Goal: Information Seeking & Learning: Find specific fact

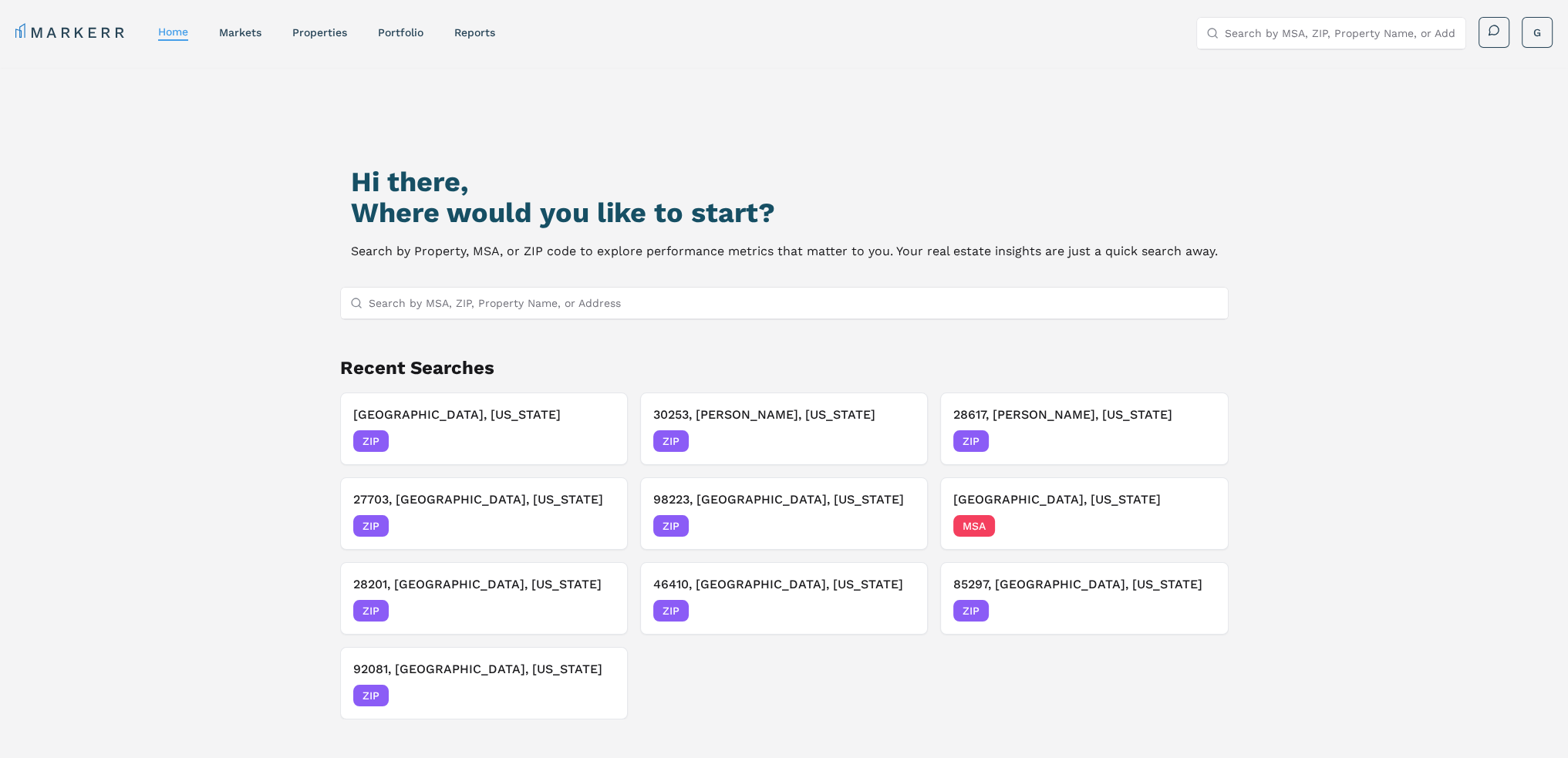
click at [493, 303] on input "Search by MSA, ZIP, Property Name, or Address" at bounding box center [793, 303] width 850 height 31
paste input "06901"
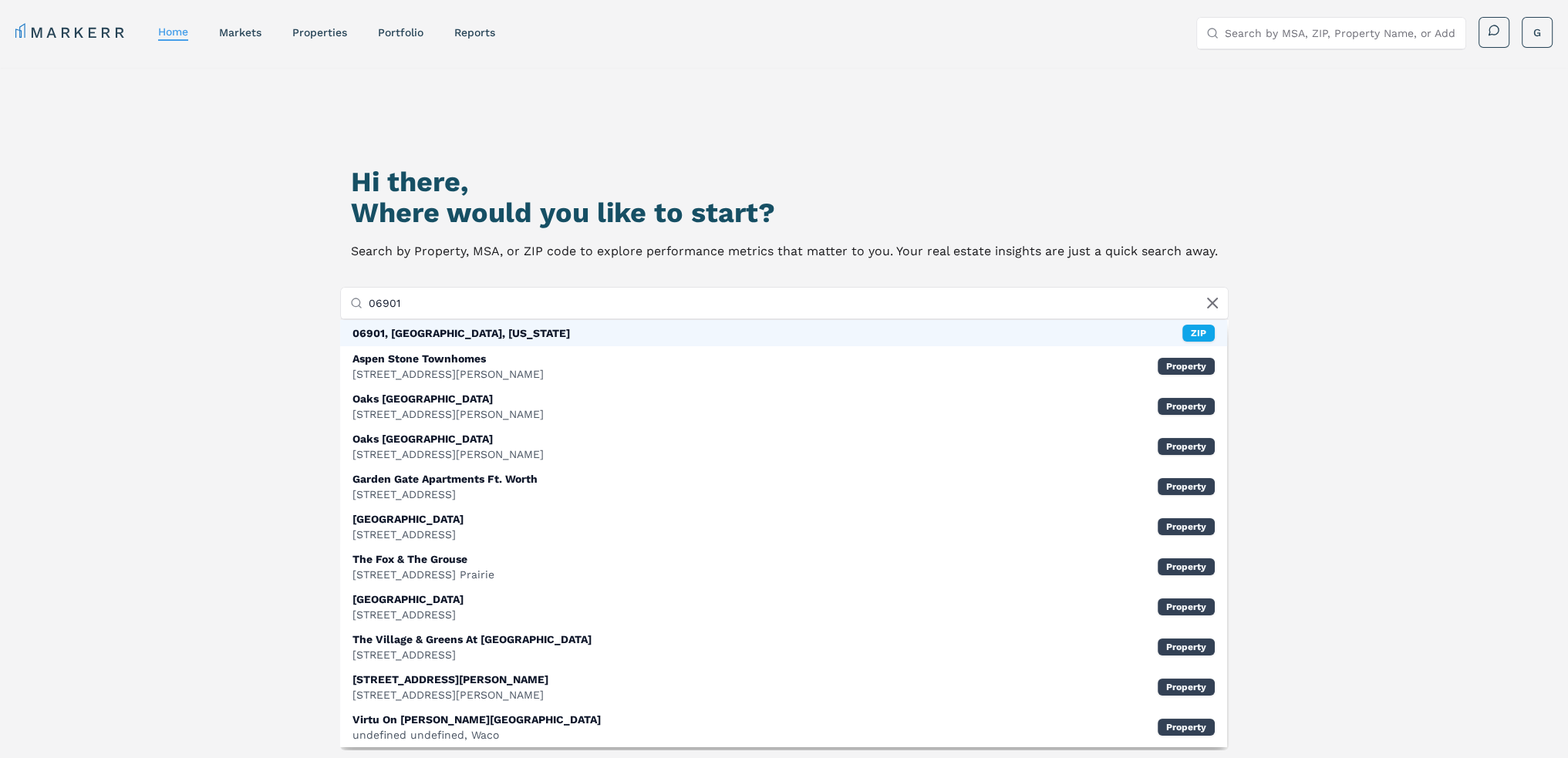
type input "06901"
click at [493, 334] on div "06901, [GEOGRAPHIC_DATA], [US_STATE]" at bounding box center [461, 332] width 217 height 15
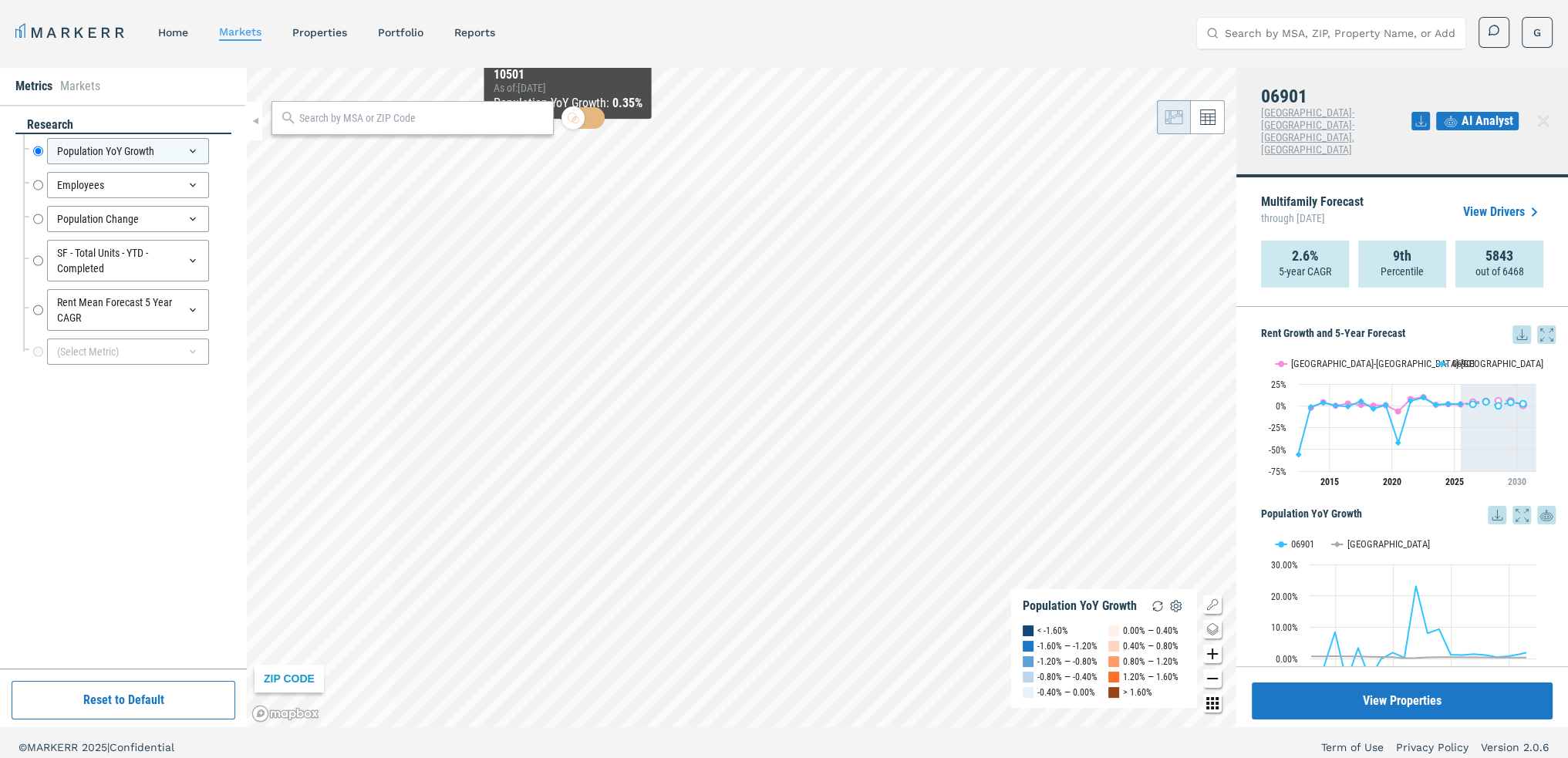
click at [411, 119] on input "text" at bounding box center [422, 119] width 246 height 16
paste input "06901"
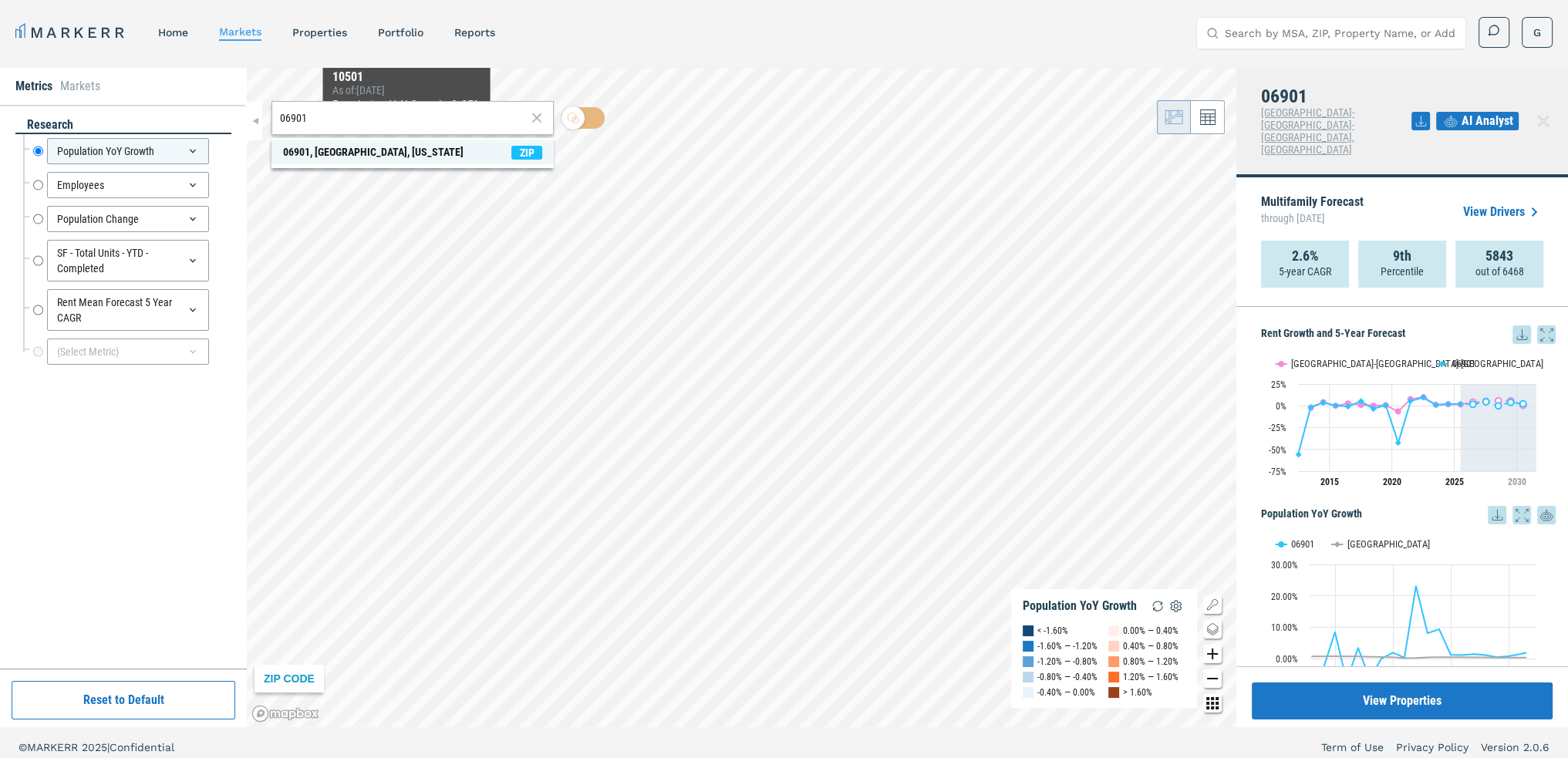
click at [400, 145] on div "06901, [GEOGRAPHIC_DATA], [US_STATE]" at bounding box center [373, 152] width 180 height 16
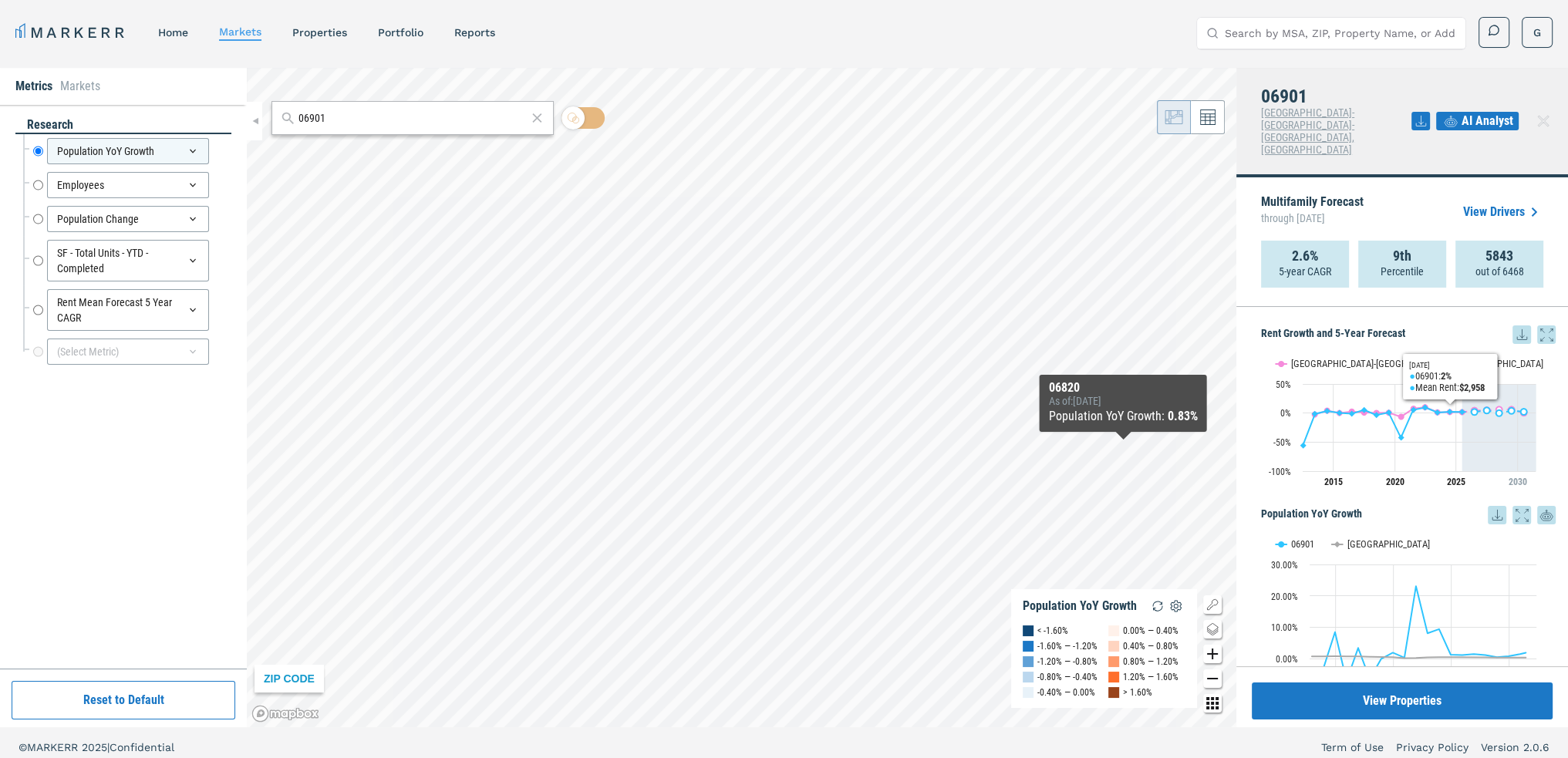
click at [1516, 330] on icon at bounding box center [1521, 334] width 10 height 10
click at [1464, 389] on div "Download as XLS" at bounding box center [1453, 396] width 89 height 15
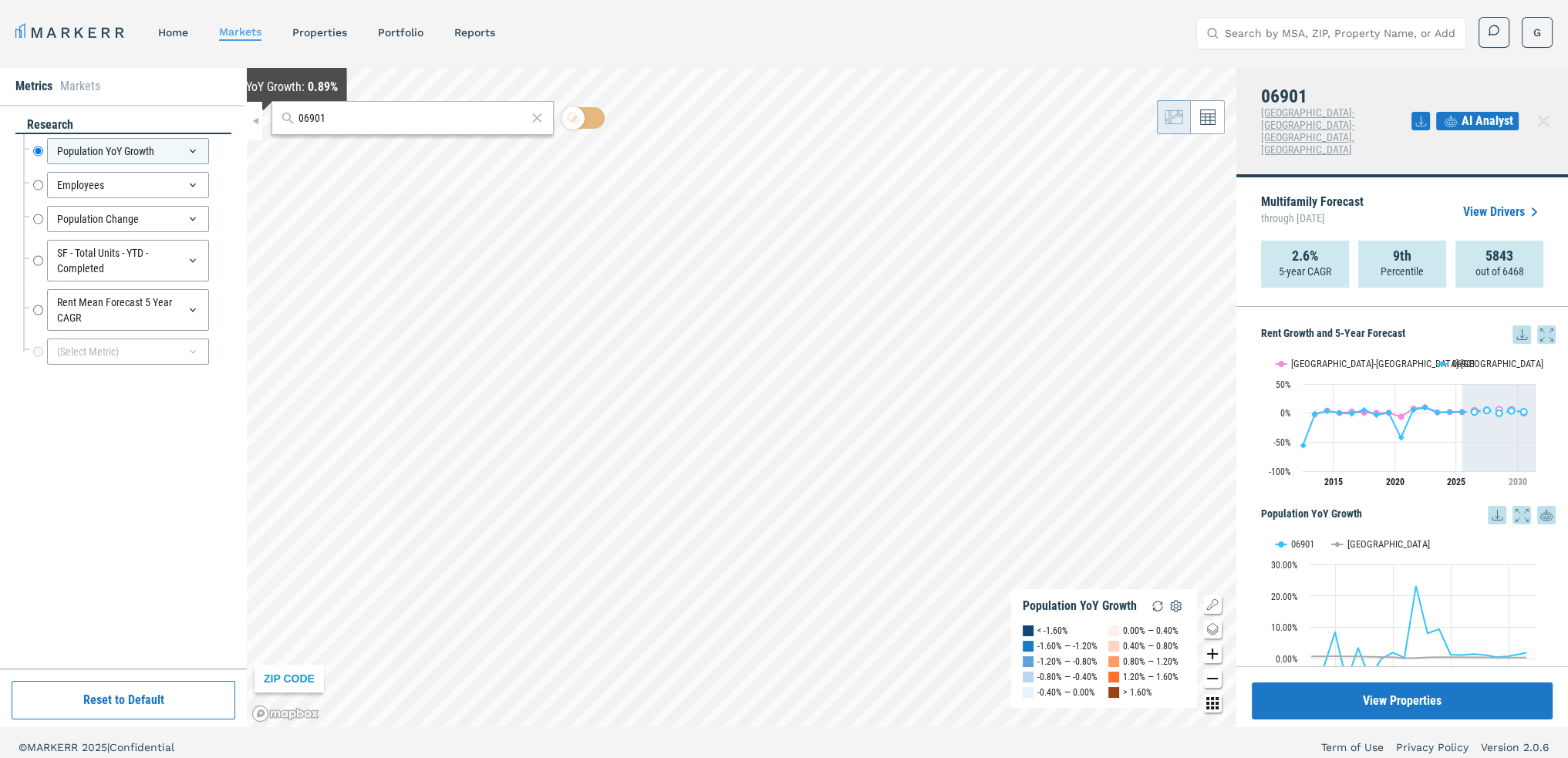
click at [263, 119] on div "06901 ZIP CODE Population YoY Growth < -1.60% -1.60% — -1.20% -1.20% — -0.80% -…" at bounding box center [741, 398] width 990 height 659
paste input "30094"
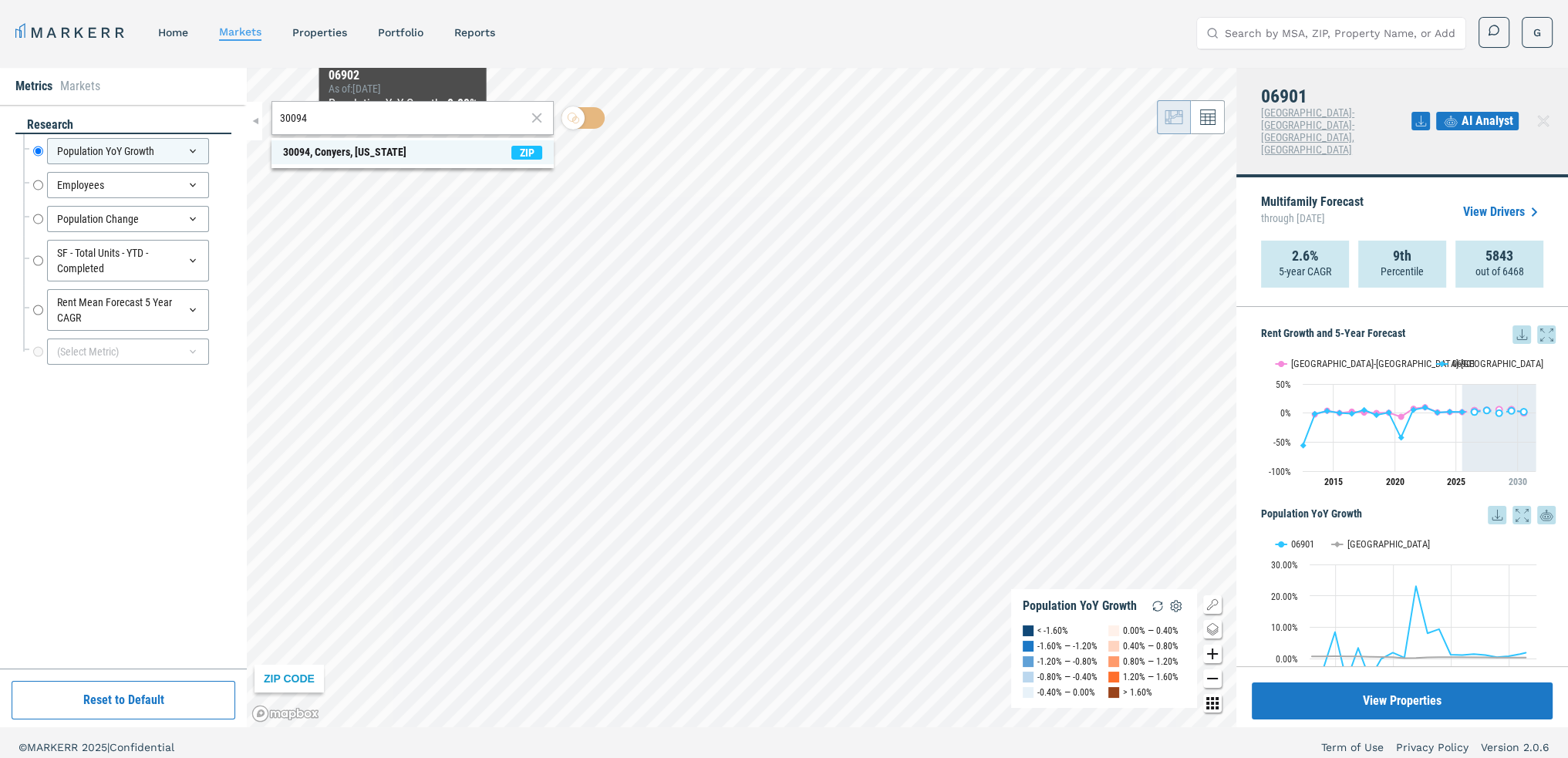
type input "30094"
click at [401, 158] on span "30094, Conyers, [US_STATE] ZIP" at bounding box center [413, 152] width 282 height 24
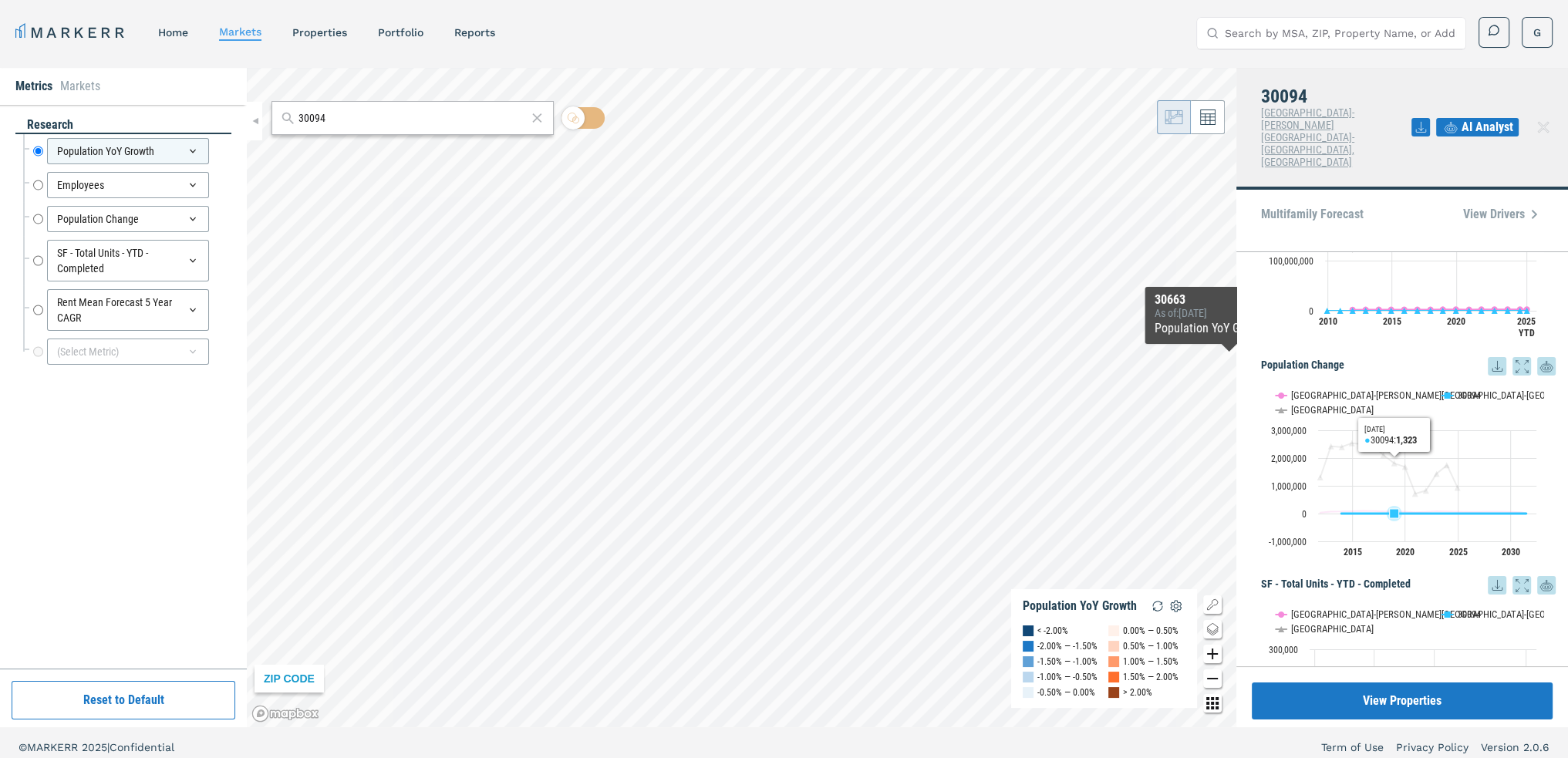
scroll to position [197, 0]
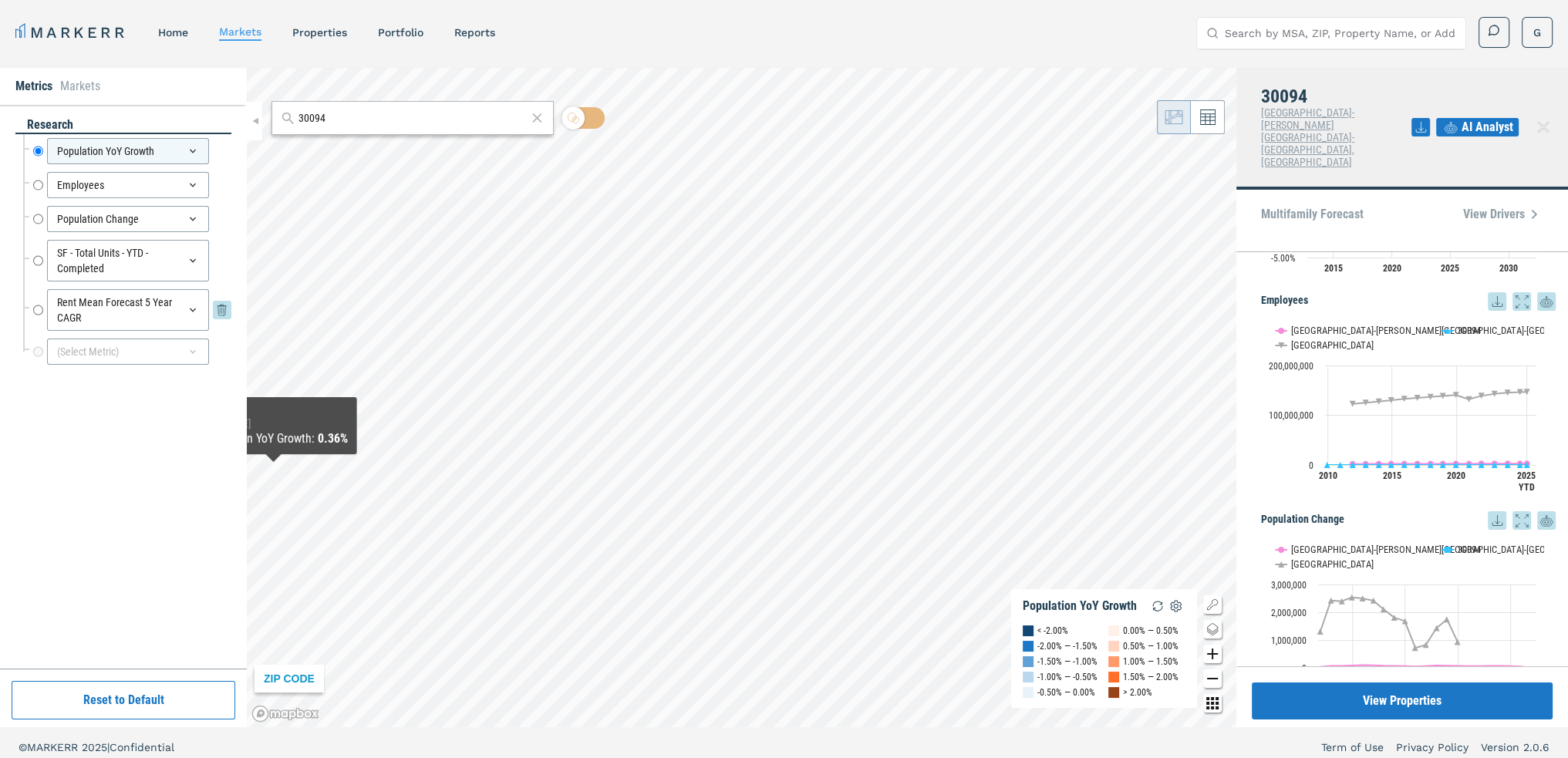
click at [39, 308] on input "Rent Mean Forecast 5 Year CAGR" at bounding box center [38, 310] width 10 height 42
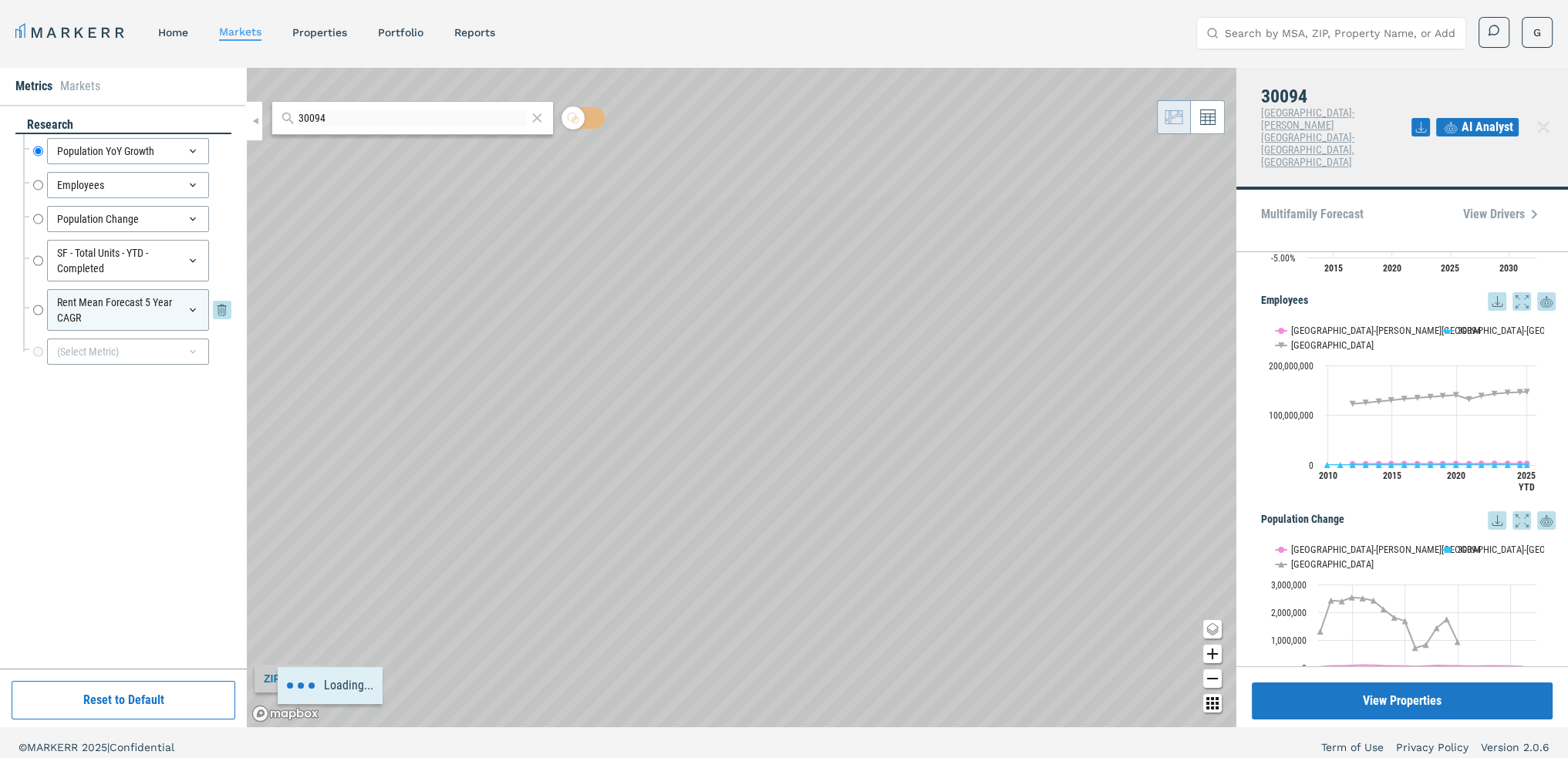
radio input "false"
radio input "true"
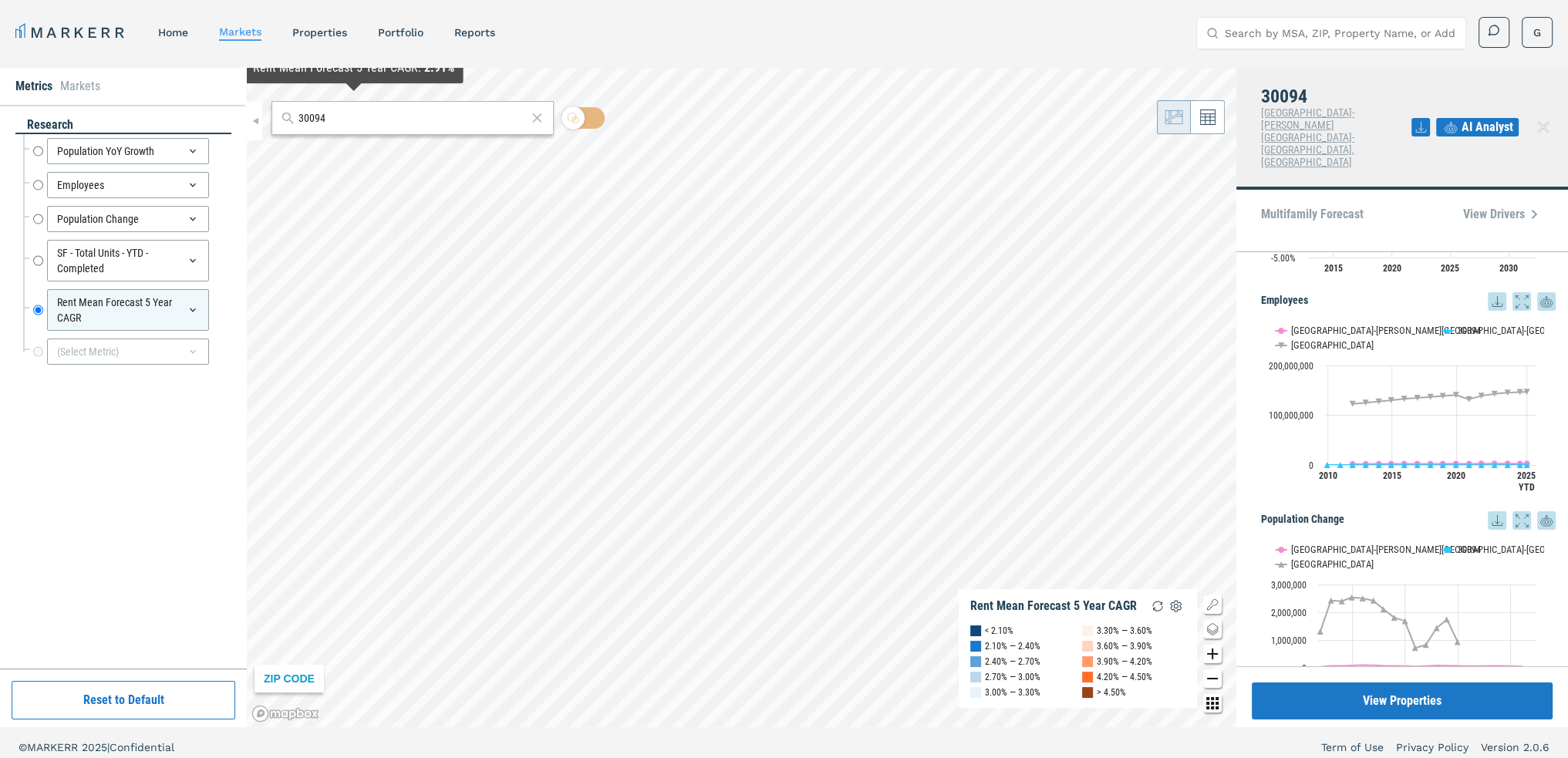
click at [263, 122] on div "30094 ZIP CODE Rent Mean Forecast 5 Year CAGR < 2.10% 2.10% — 2.40% 2.40% — 2.7…" at bounding box center [741, 398] width 990 height 659
paste input "0213"
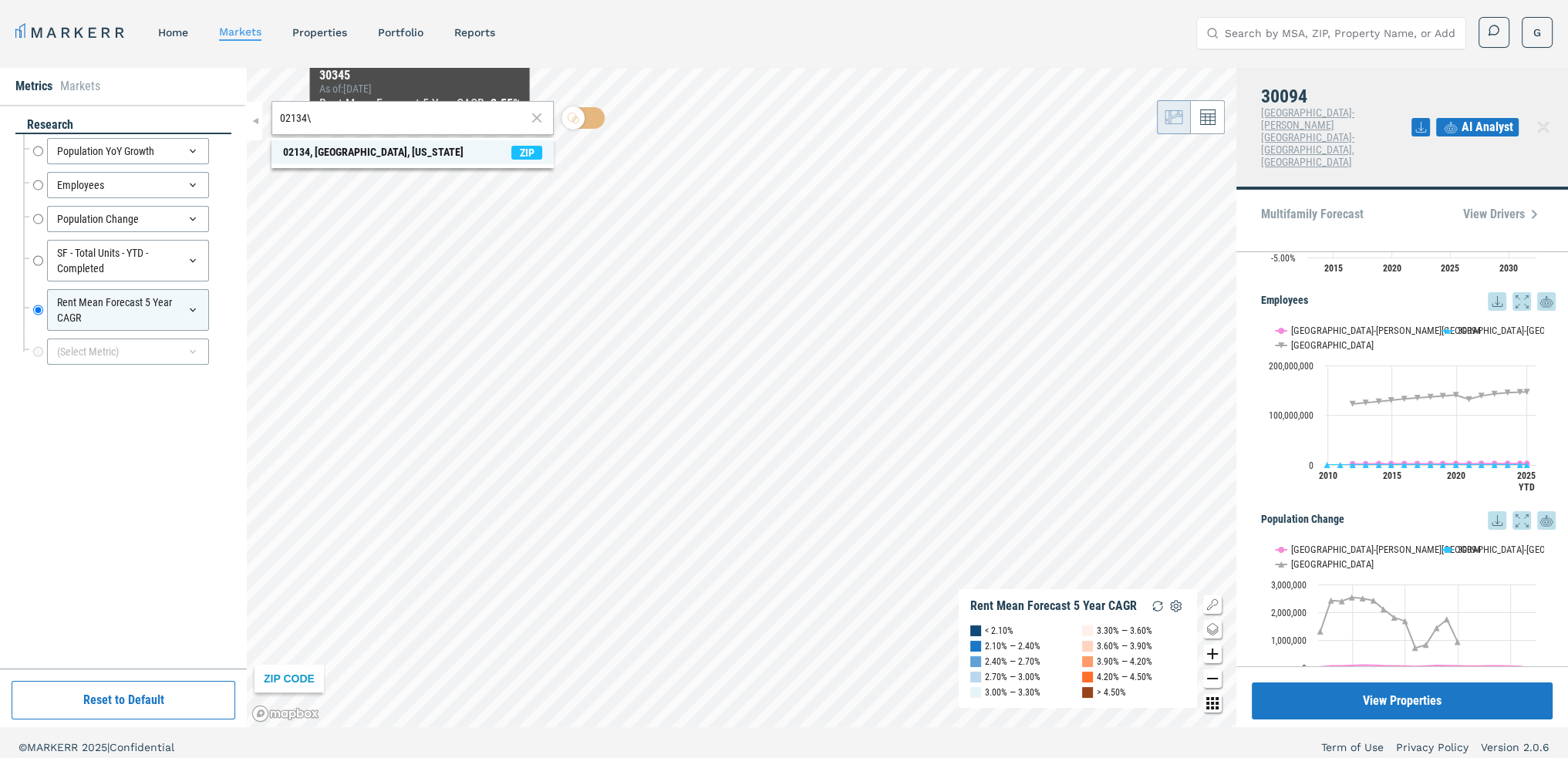
click at [401, 150] on div "02134, [GEOGRAPHIC_DATA], [US_STATE]" at bounding box center [373, 152] width 180 height 16
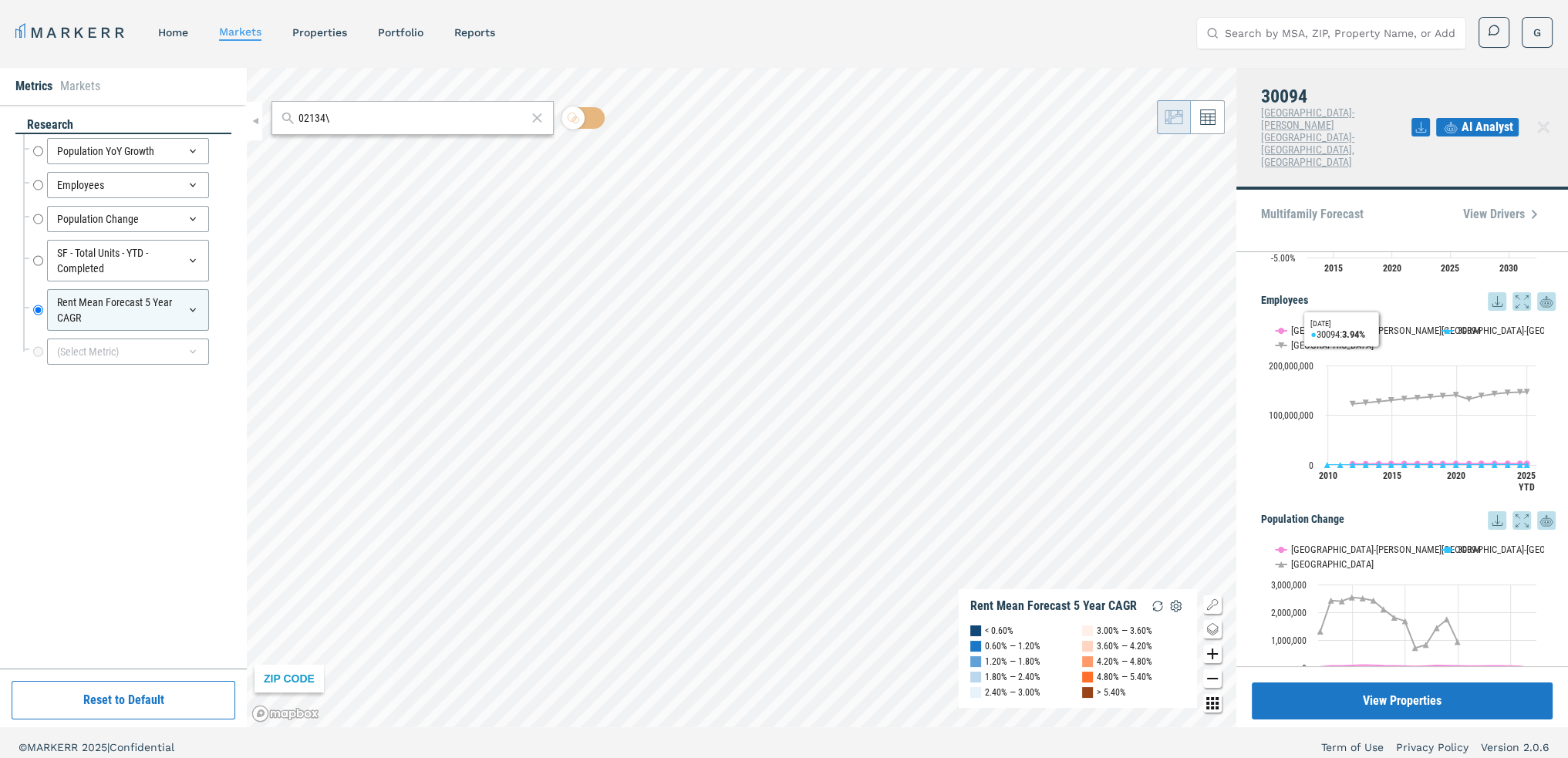
scroll to position [0, 0]
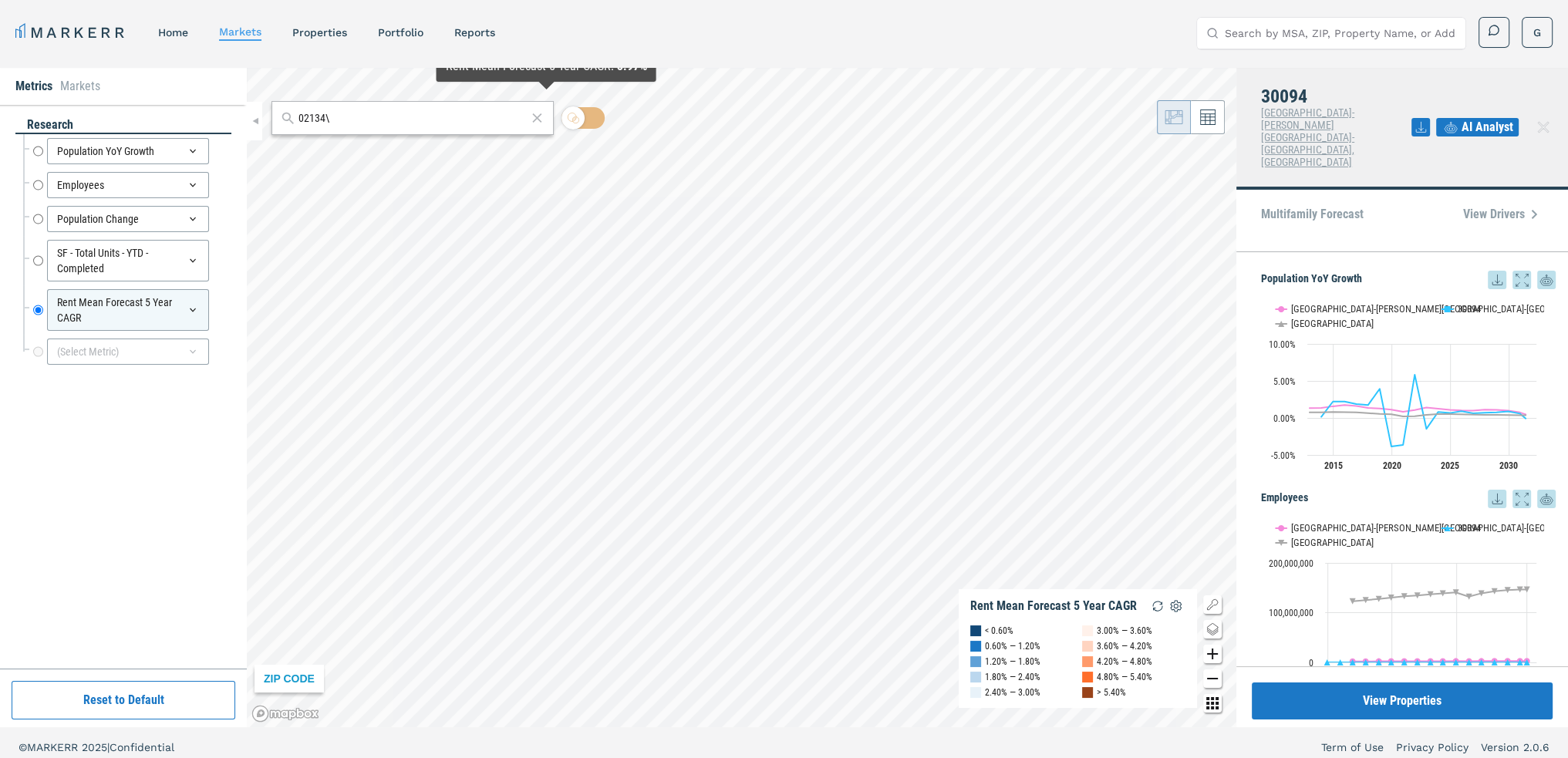
click at [416, 125] on input "02134\" at bounding box center [413, 119] width 229 height 16
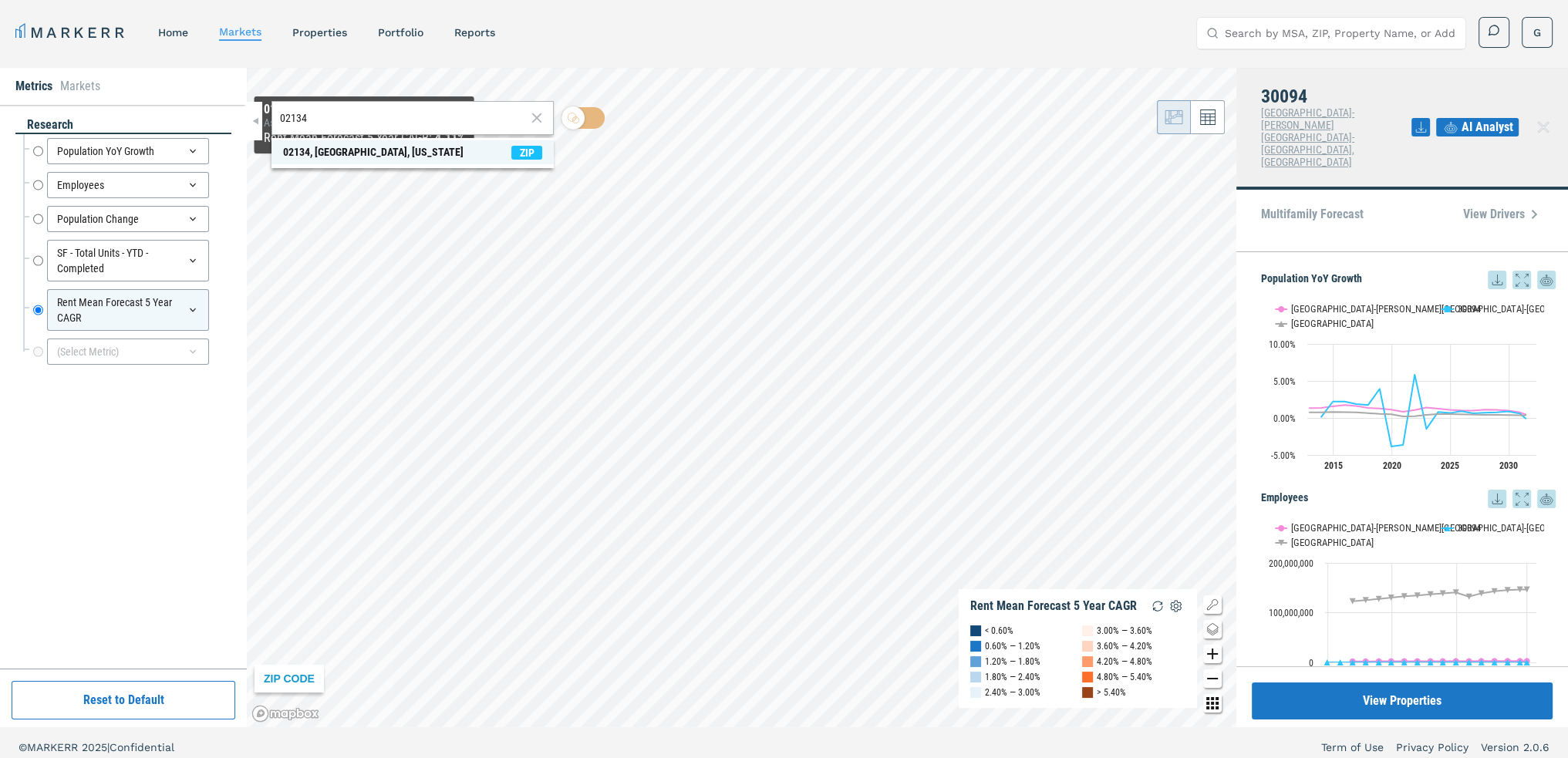
click at [364, 158] on div "02134, [GEOGRAPHIC_DATA], [US_STATE]" at bounding box center [373, 152] width 180 height 16
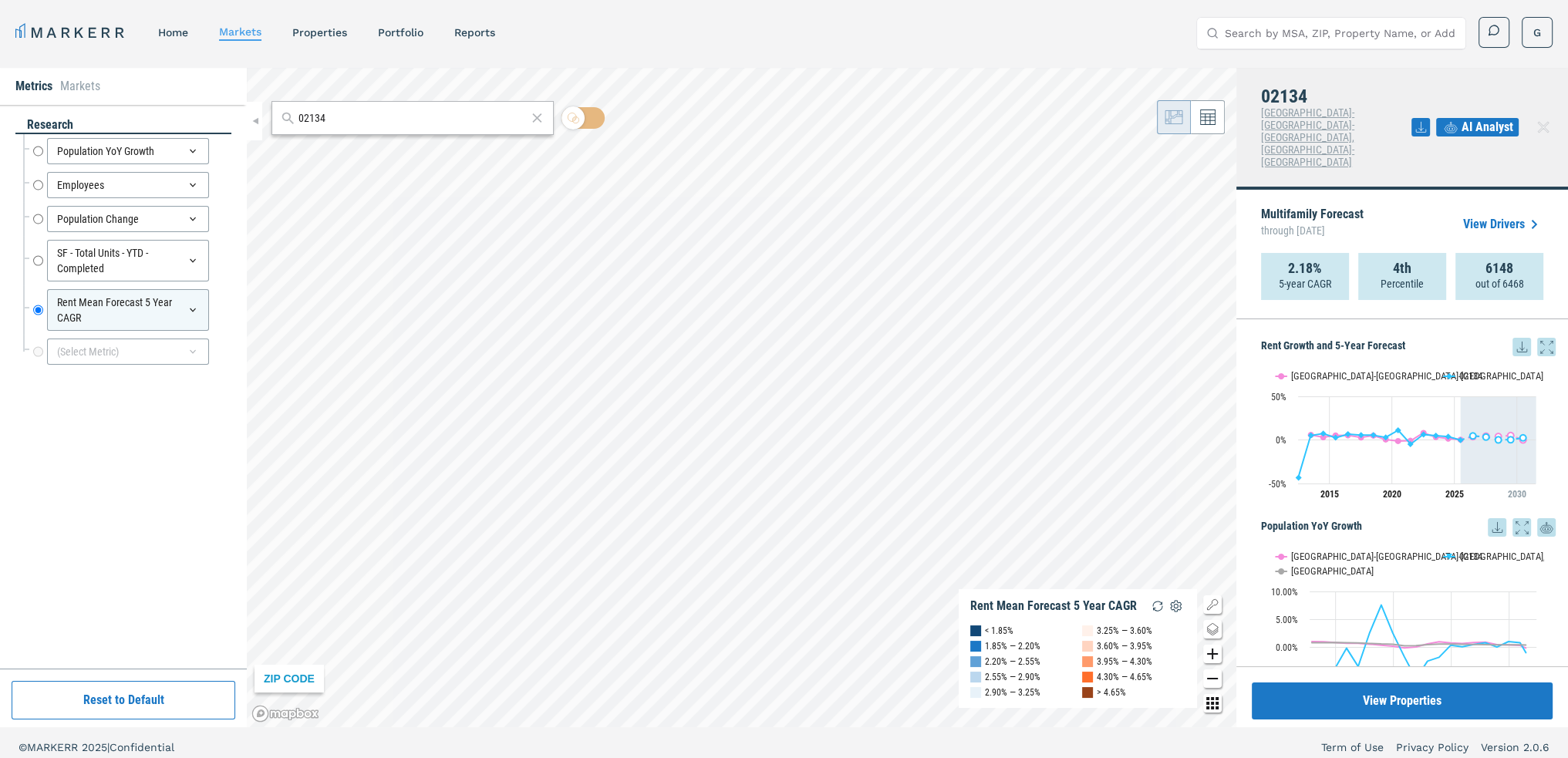
click at [1512, 338] on icon at bounding box center [1521, 347] width 18 height 18
click at [1467, 392] on div "Download as XLS" at bounding box center [1453, 396] width 89 height 15
click at [257, 138] on div "Metrics Markets research Population YoY Growth Population YoY Growth Employees …" at bounding box center [784, 398] width 1568 height 659
drag, startPoint x: 355, startPoint y: 116, endPoint x: 282, endPoint y: 122, distance: 73.2
click at [282, 122] on div "02134" at bounding box center [413, 118] width 282 height 34
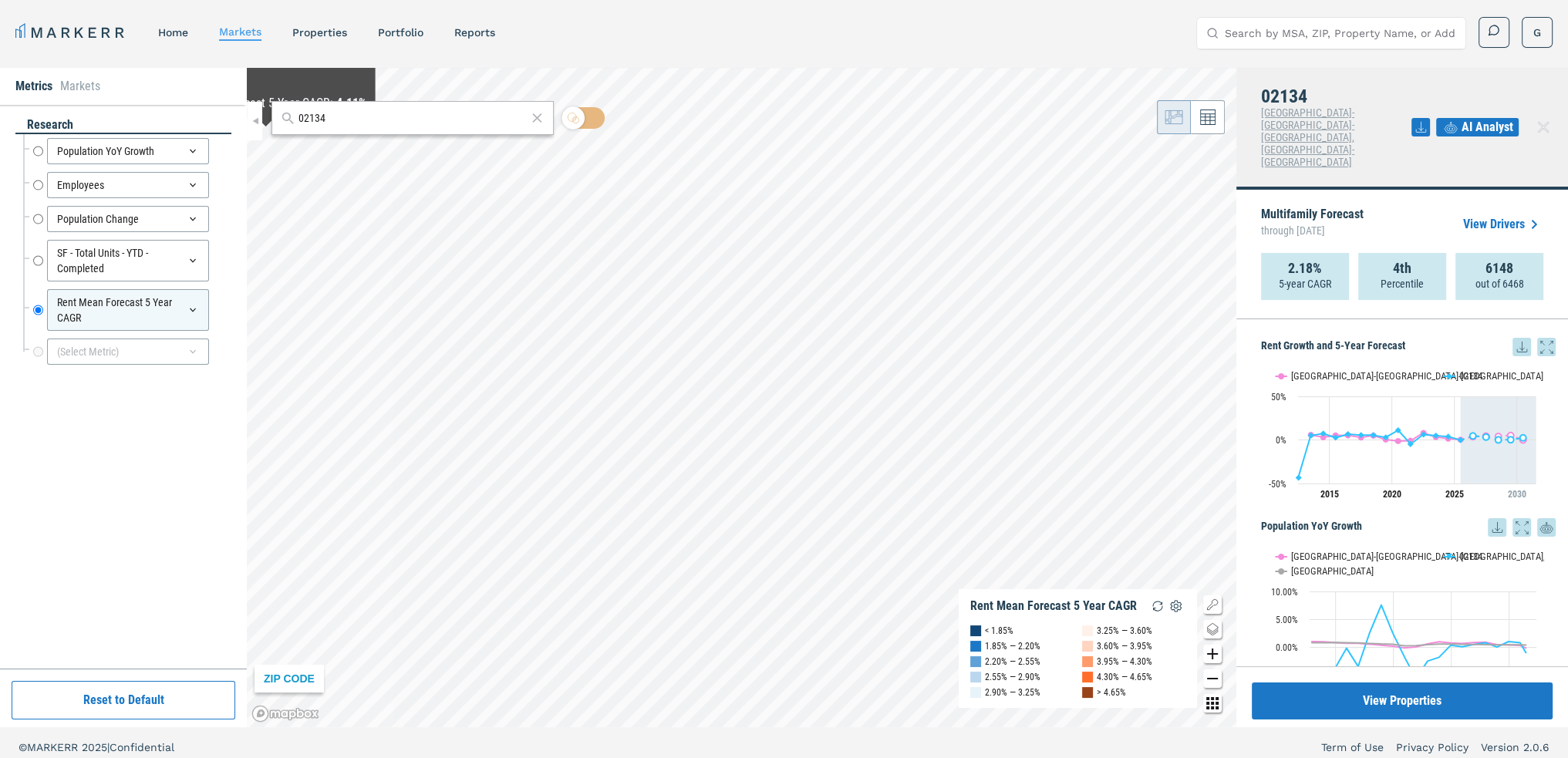
paste input "95336"
click at [301, 148] on div "95336, [GEOGRAPHIC_DATA], [US_STATE]" at bounding box center [373, 152] width 180 height 16
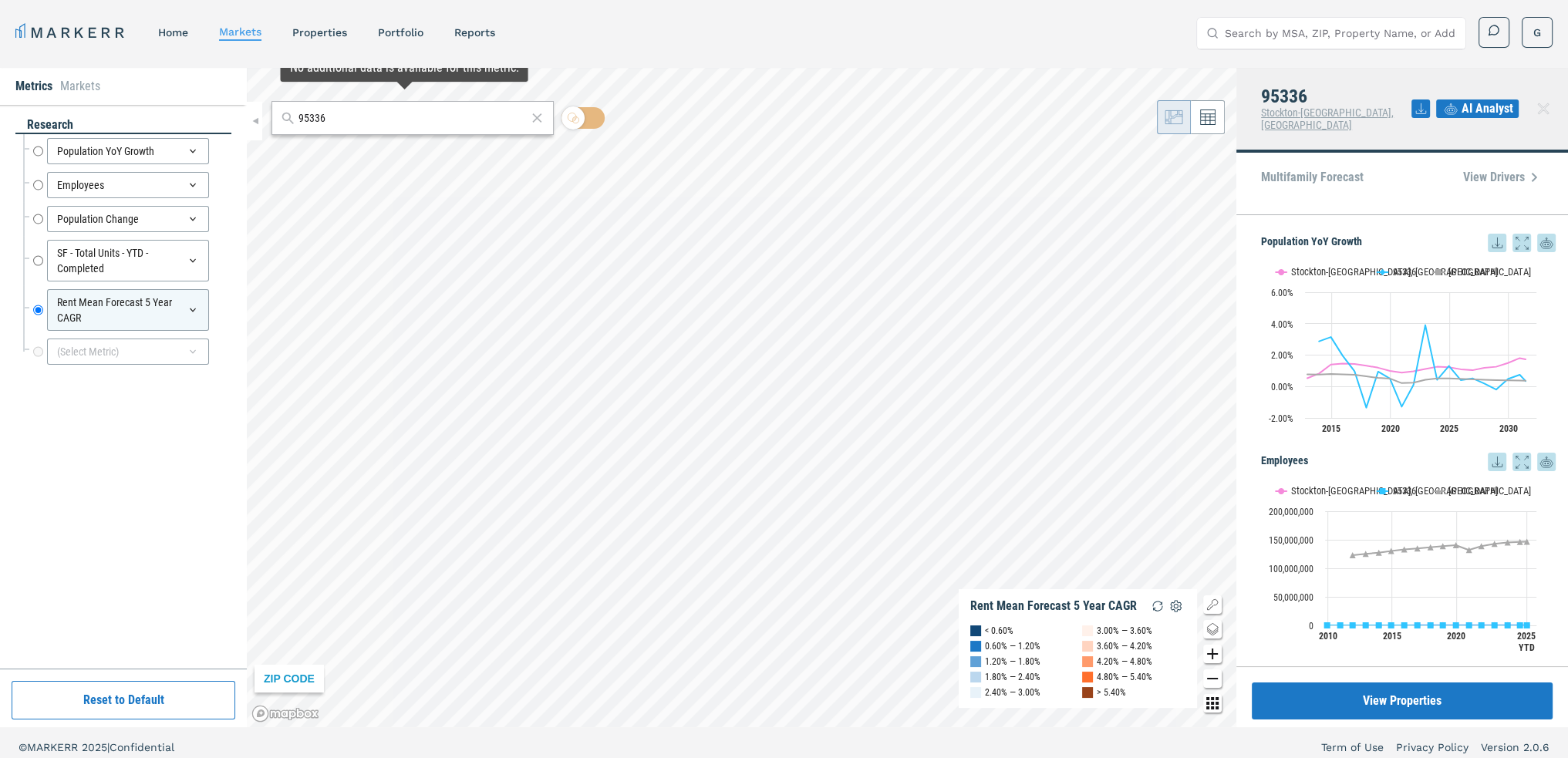
click at [385, 115] on input "95336" at bounding box center [413, 119] width 229 height 16
drag, startPoint x: 385, startPoint y: 115, endPoint x: 274, endPoint y: 122, distance: 111.2
click at [274, 122] on div "95336" at bounding box center [413, 118] width 282 height 34
paste input "30094"
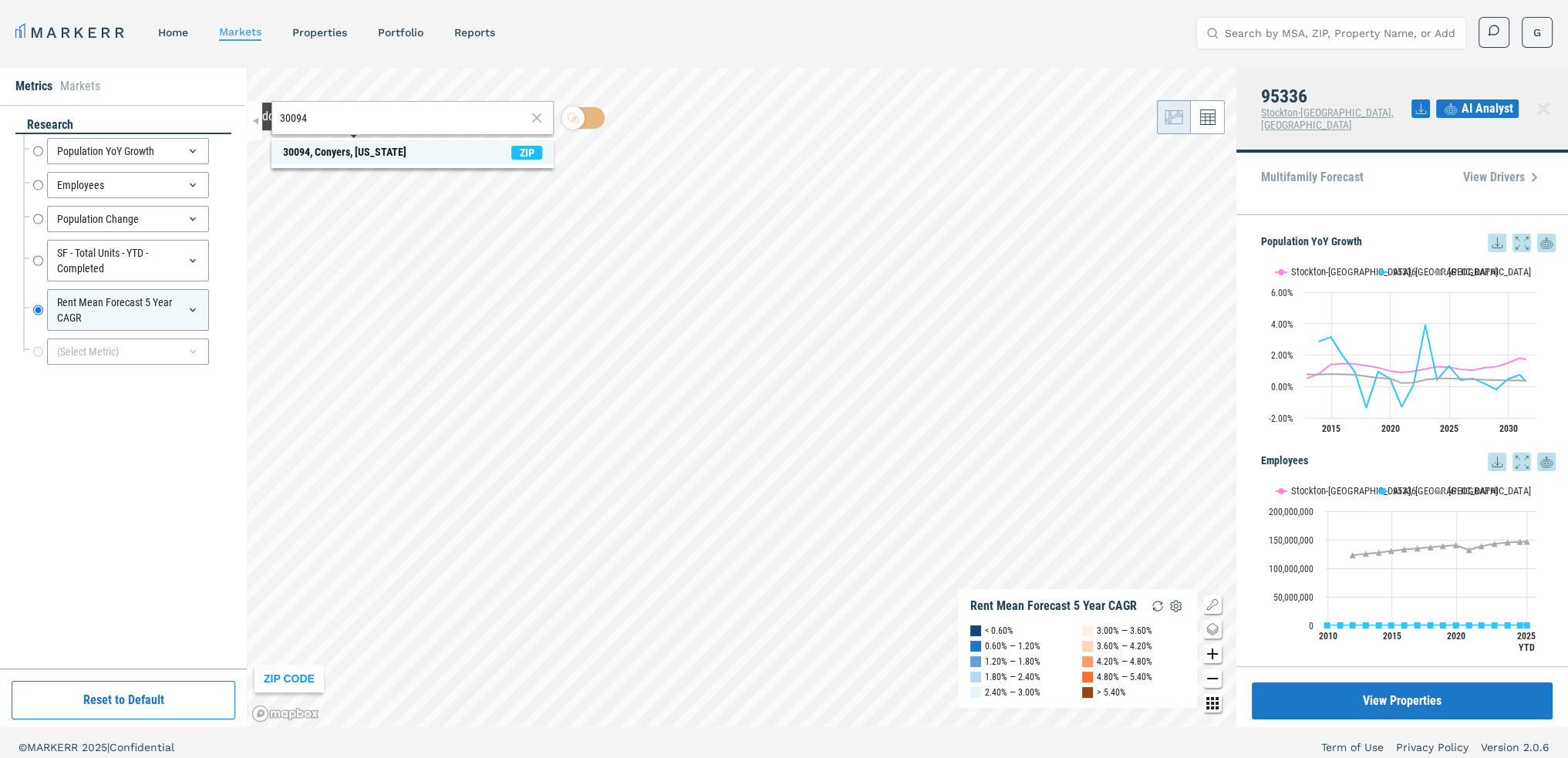
click at [370, 150] on div "30094, Conyers, [US_STATE]" at bounding box center [345, 152] width 123 height 16
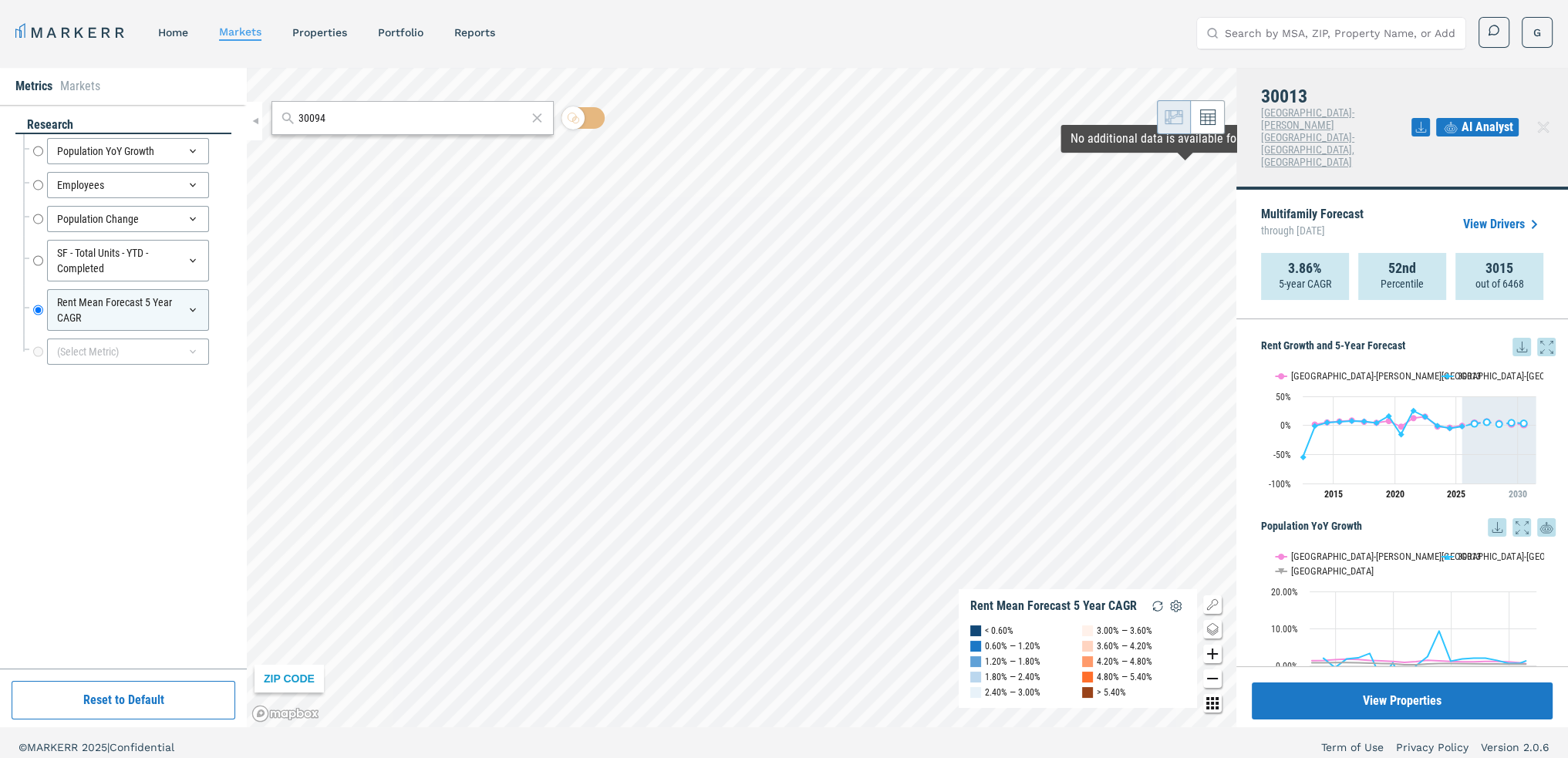
click at [1516, 341] on icon at bounding box center [1521, 346] width 10 height 10
click at [1465, 398] on div "Download as XLS" at bounding box center [1453, 396] width 89 height 15
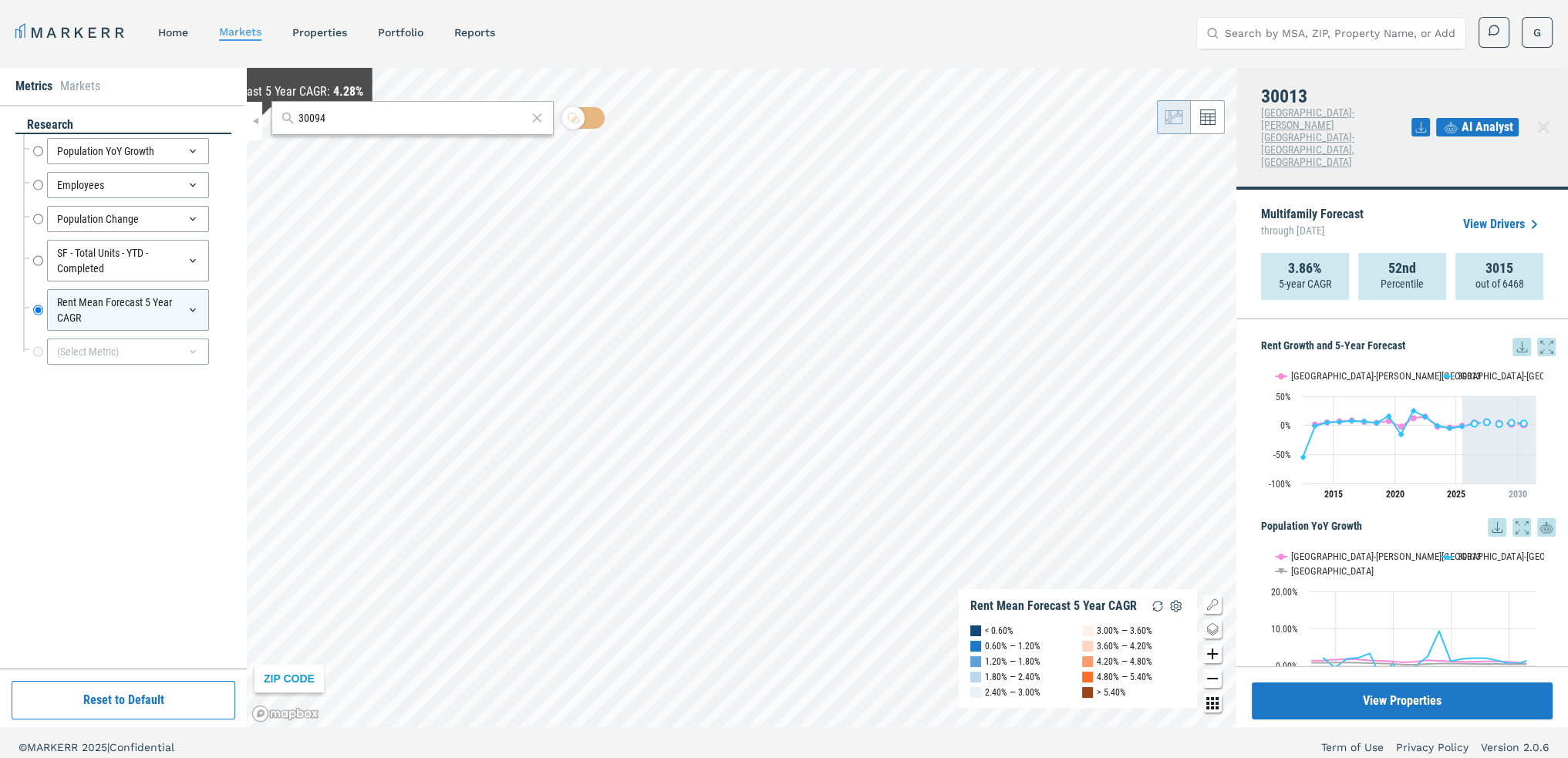
click at [263, 123] on div "30094 ZIP CODE Rent Mean Forecast 5 Year CAGR < 0.60% 0.60% — 1.20% 1.20% — 1.8…" at bounding box center [741, 398] width 990 height 659
click at [347, 129] on div "30094" at bounding box center [413, 118] width 282 height 34
click at [338, 122] on input "30094" at bounding box center [413, 119] width 229 height 16
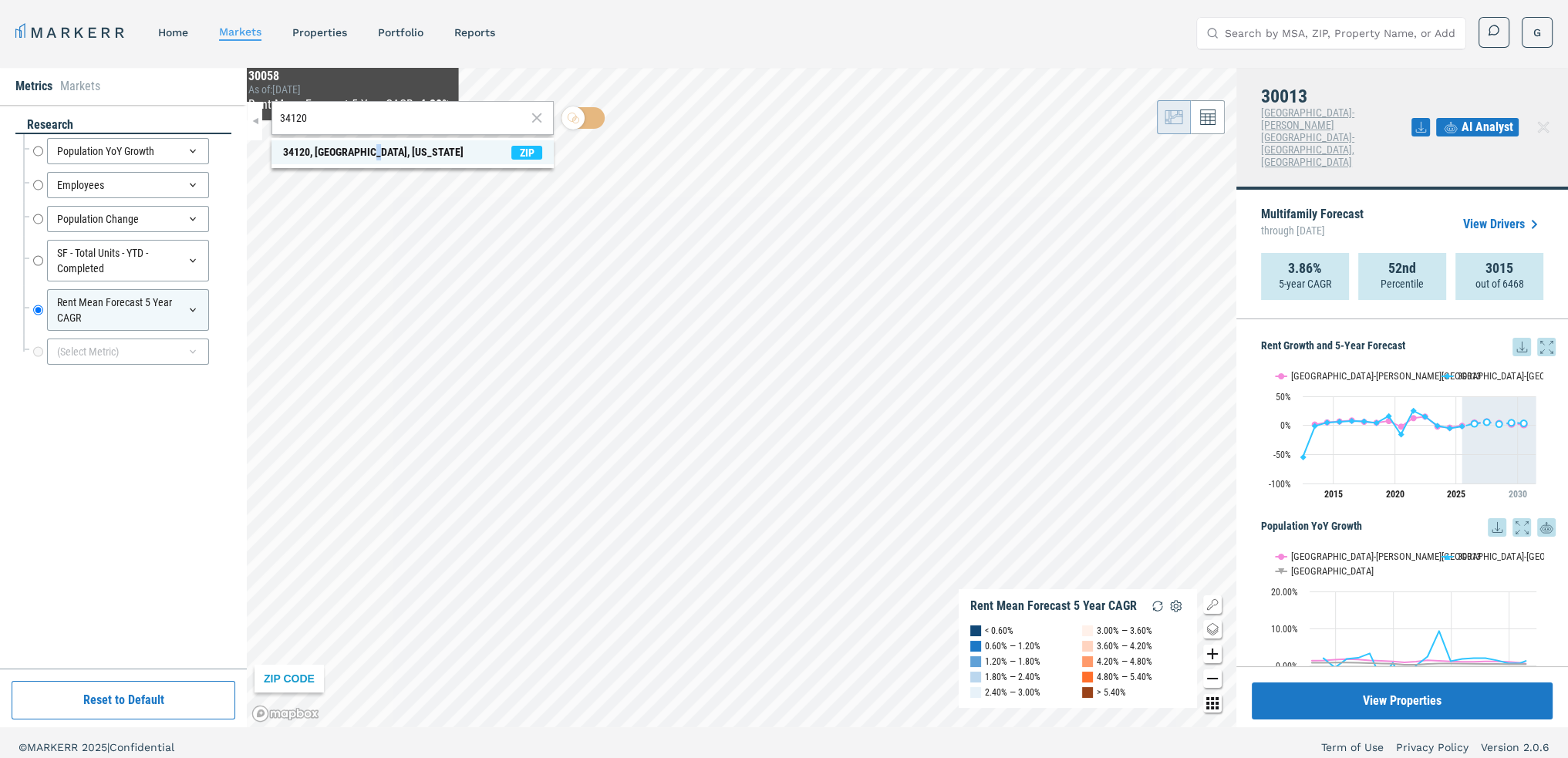
click at [366, 156] on div "34120, [GEOGRAPHIC_DATA], [US_STATE]" at bounding box center [373, 152] width 180 height 16
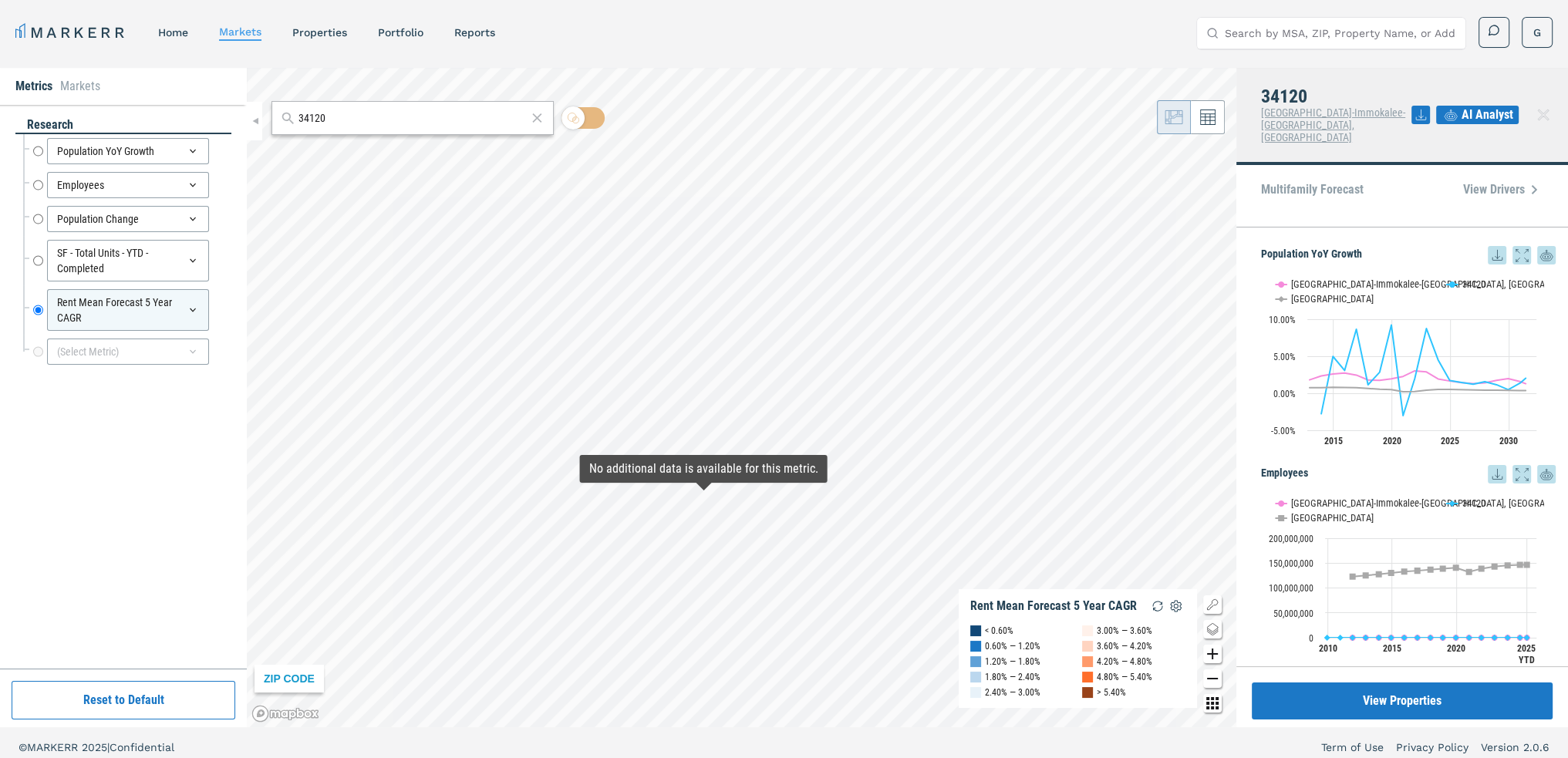
scroll to position [9, 0]
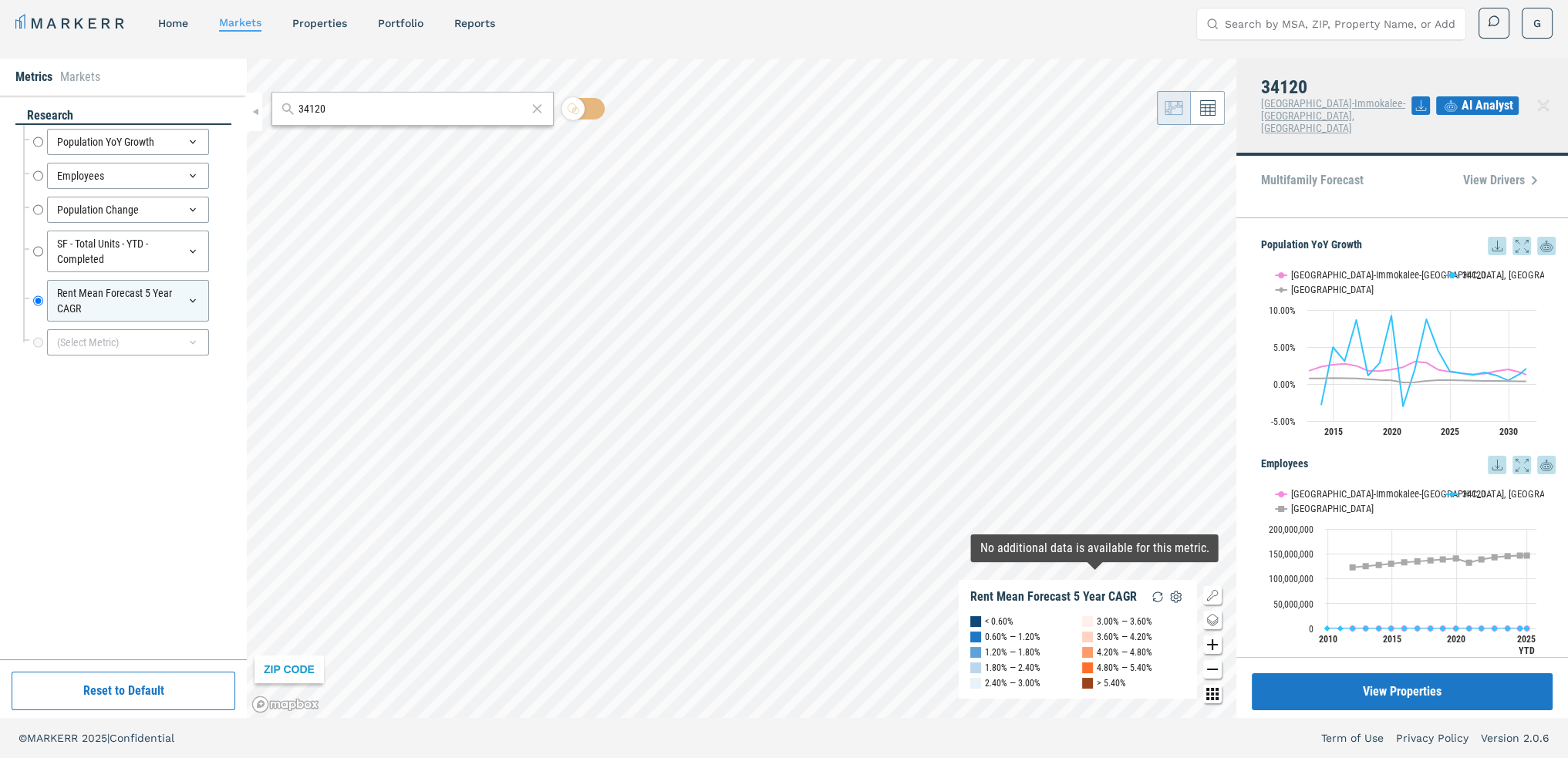
click at [1212, 619] on icon "Change style map button" at bounding box center [1212, 620] width 18 height 18
click at [1153, 607] on img at bounding box center [1152, 604] width 29 height 29
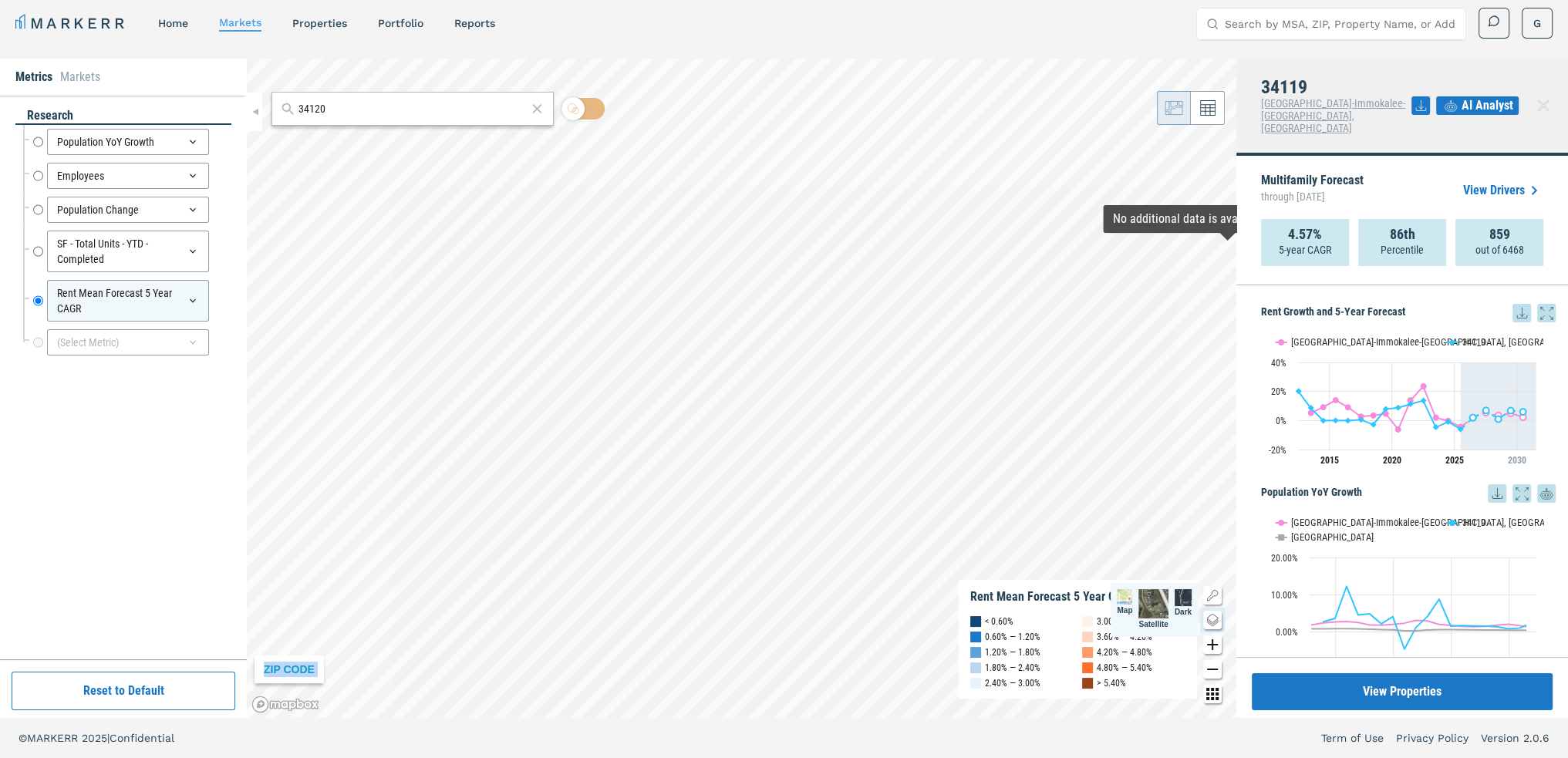
click at [1512, 304] on icon at bounding box center [1521, 313] width 18 height 18
click at [1458, 398] on div "Download as XLS" at bounding box center [1453, 400] width 89 height 15
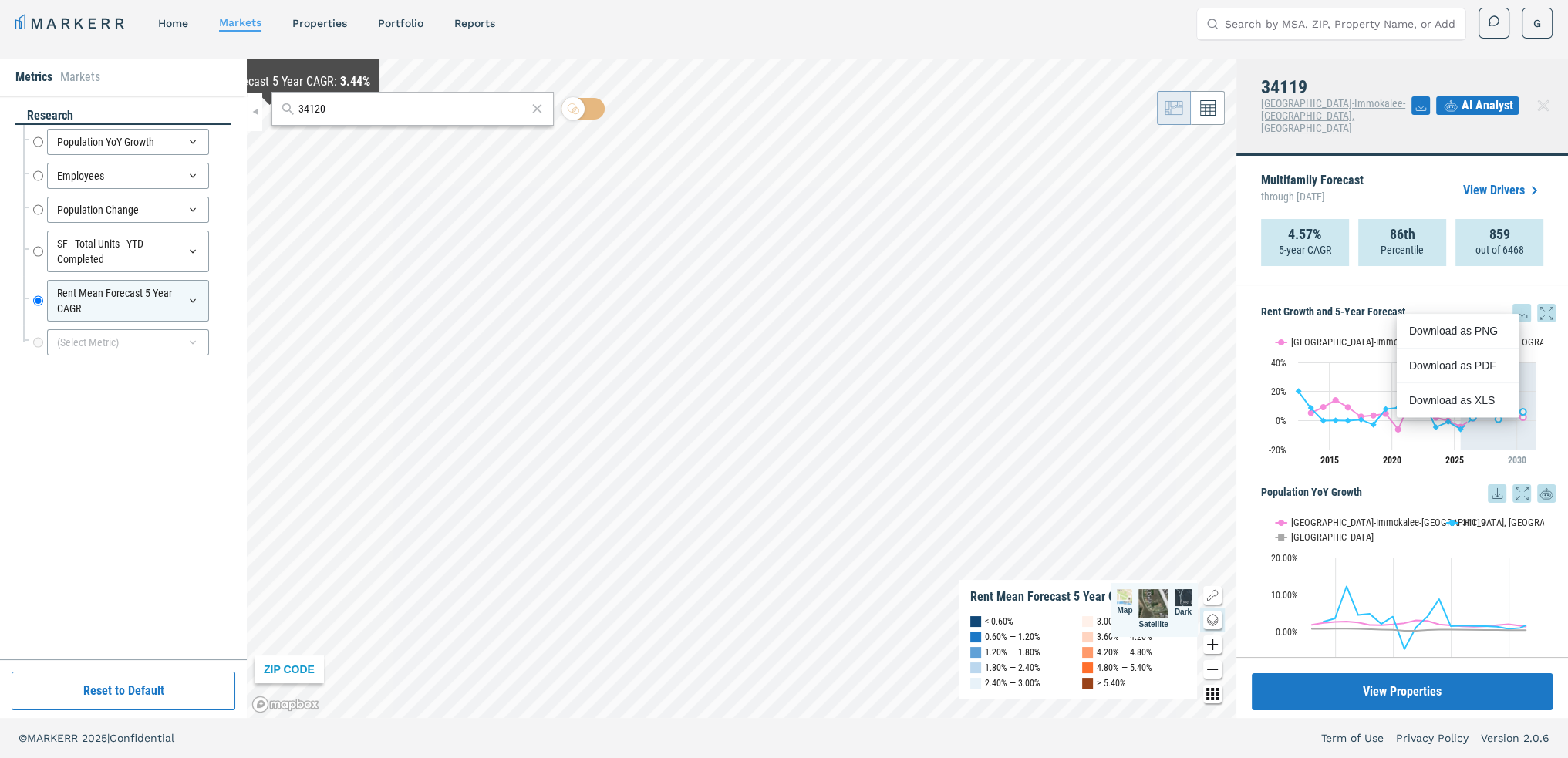
click at [319, 112] on input "34120" at bounding box center [413, 110] width 229 height 16
paste input "9288"
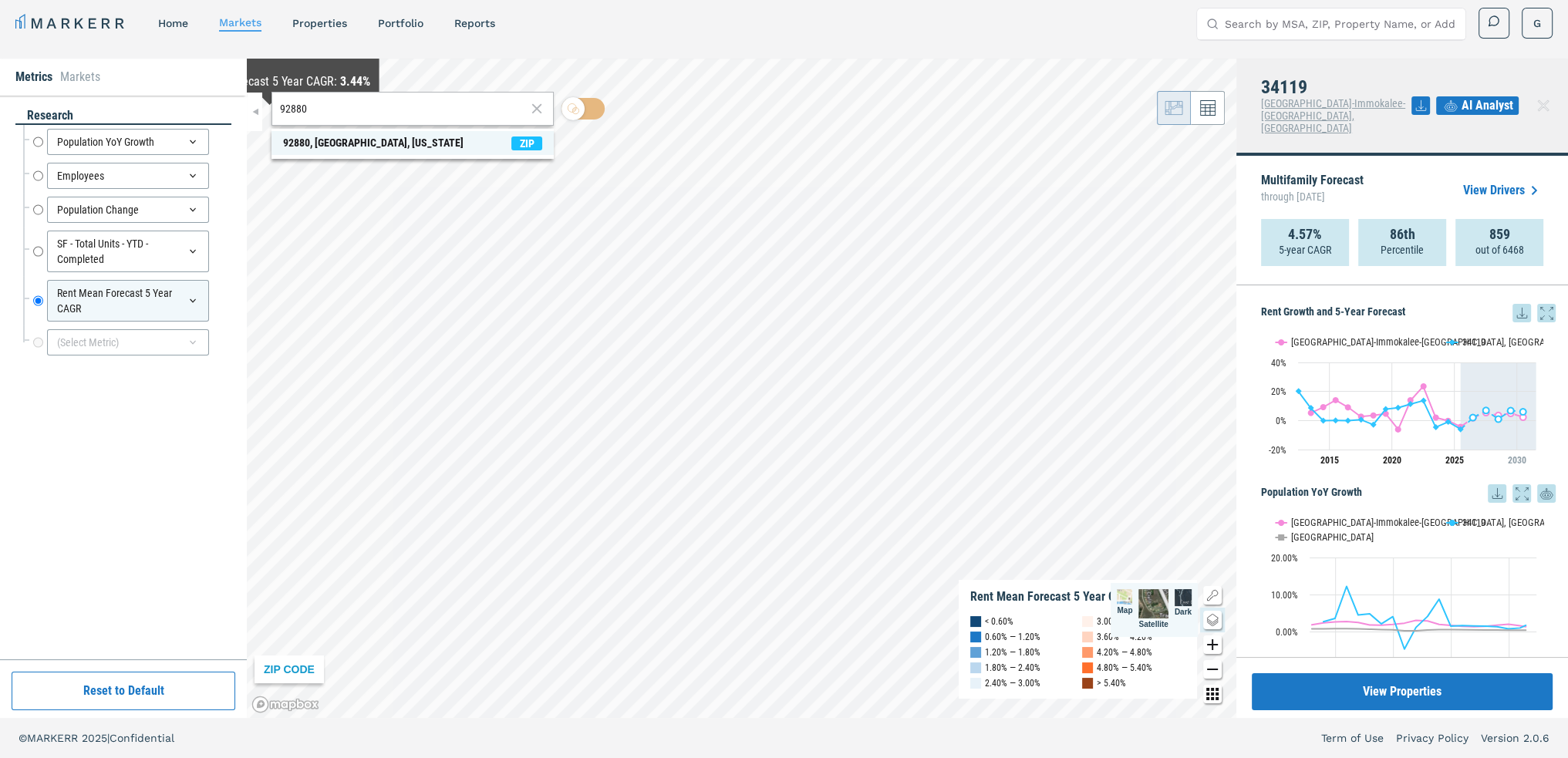
click at [340, 141] on div "92880, [GEOGRAPHIC_DATA], [US_STATE]" at bounding box center [373, 143] width 180 height 16
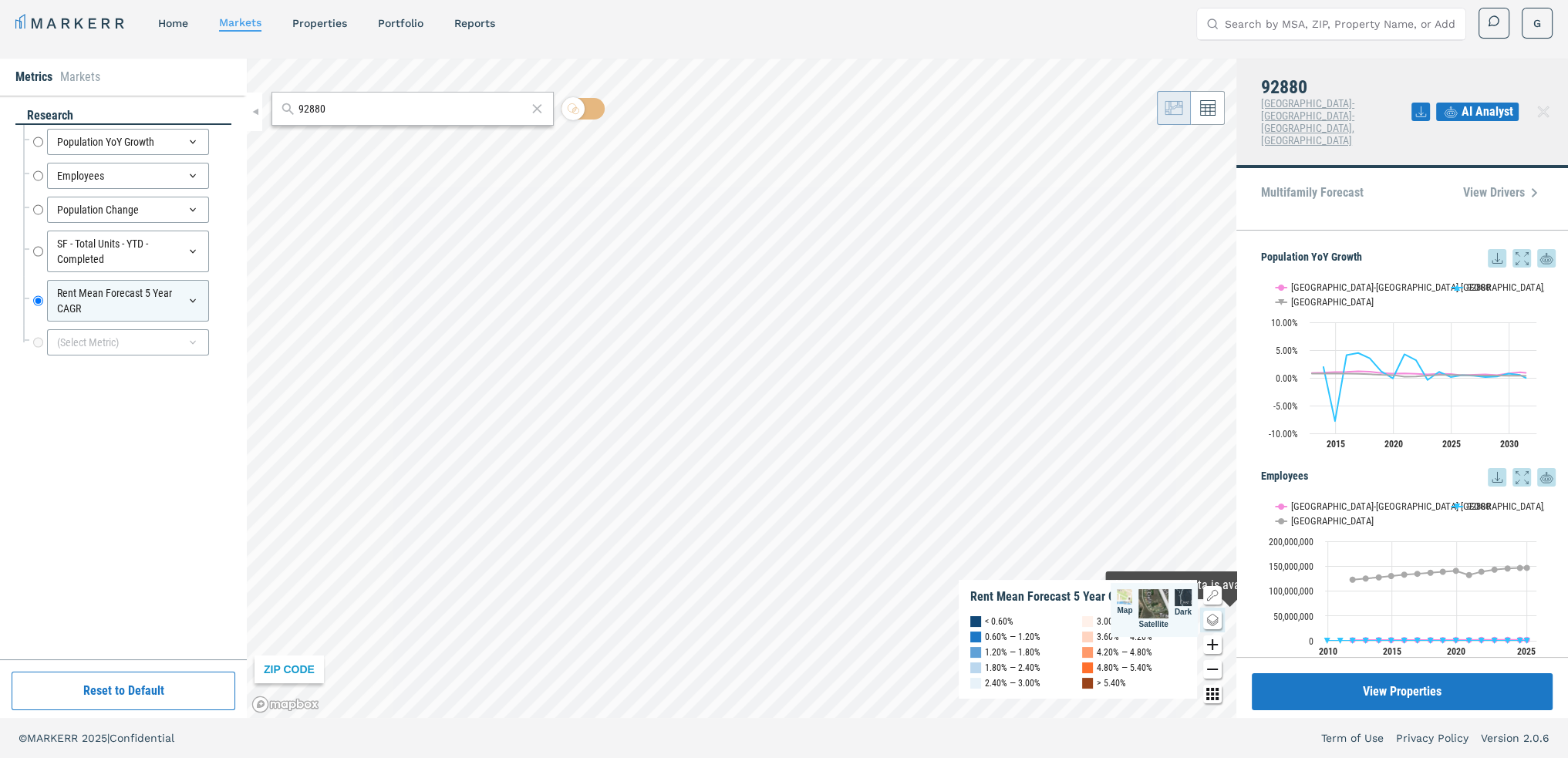
click at [1122, 594] on img at bounding box center [1123, 597] width 15 height 15
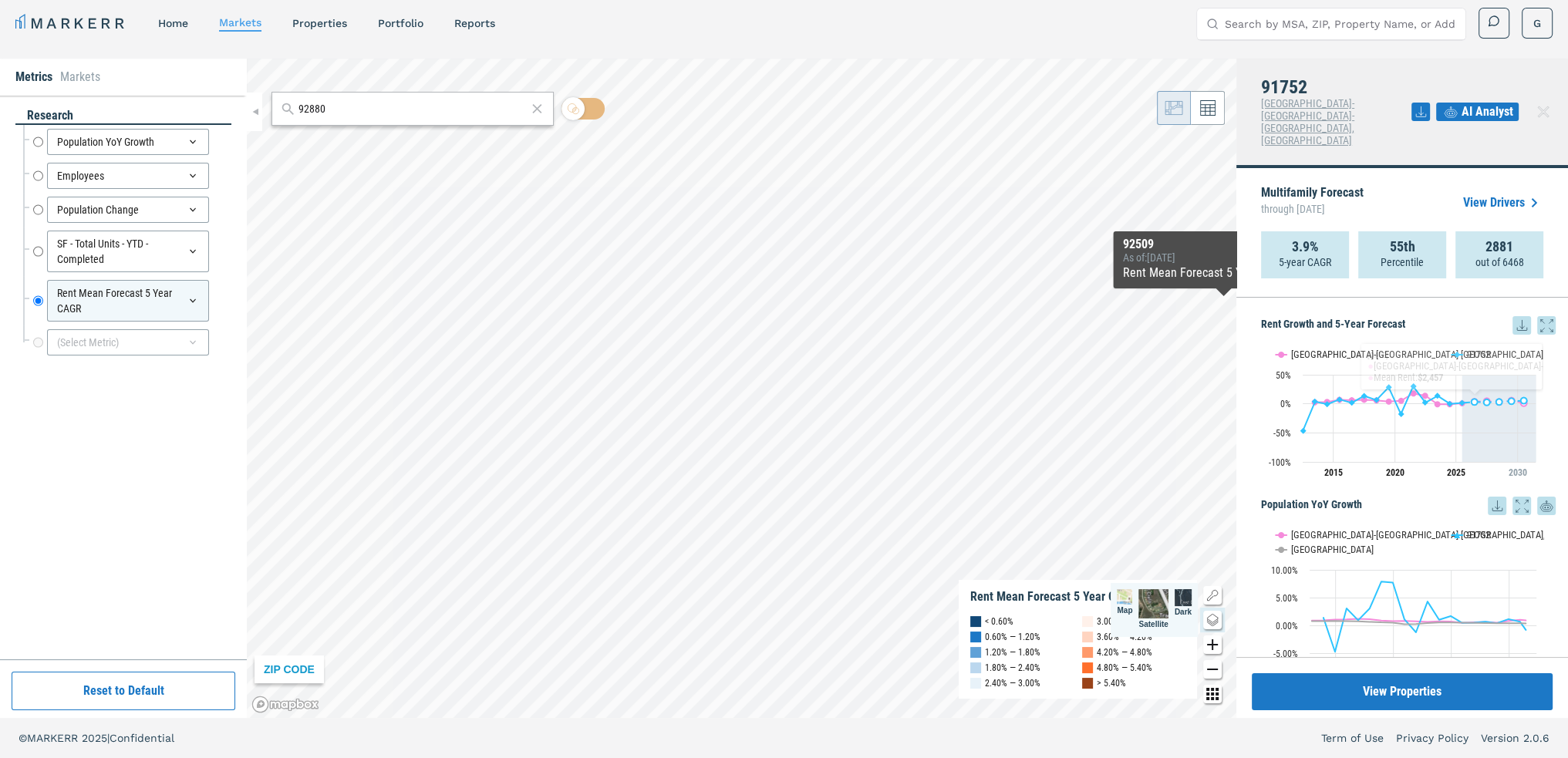
click at [1512, 316] on icon at bounding box center [1521, 325] width 18 height 18
click at [1484, 398] on div "Download as XLS" at bounding box center [1453, 400] width 89 height 15
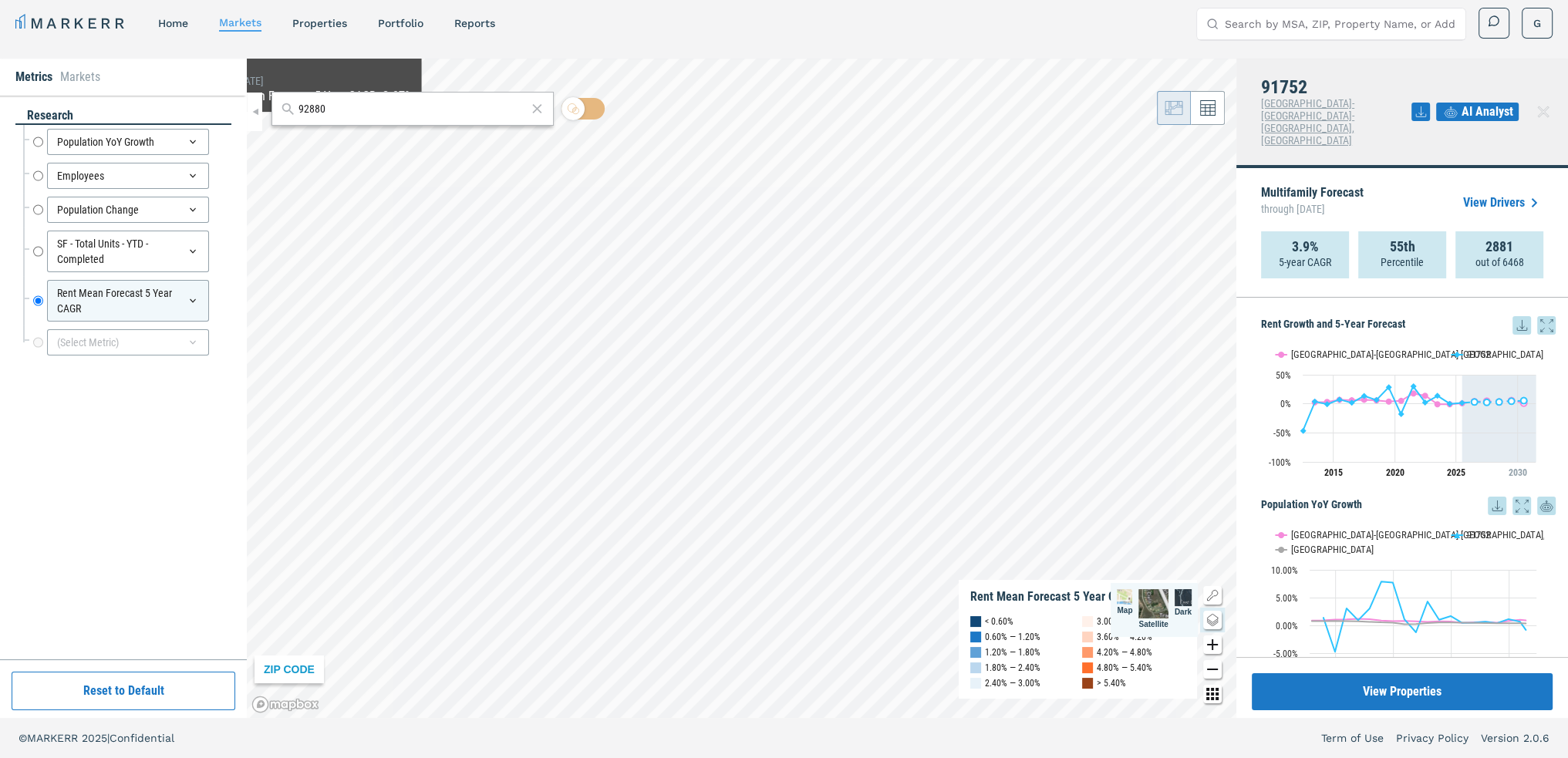
drag, startPoint x: 331, startPoint y: 119, endPoint x: 297, endPoint y: 117, distance: 34.1
click at [297, 117] on div "92880" at bounding box center [413, 108] width 282 height 34
click at [302, 110] on input "92880" at bounding box center [413, 110] width 229 height 16
paste input "5336"
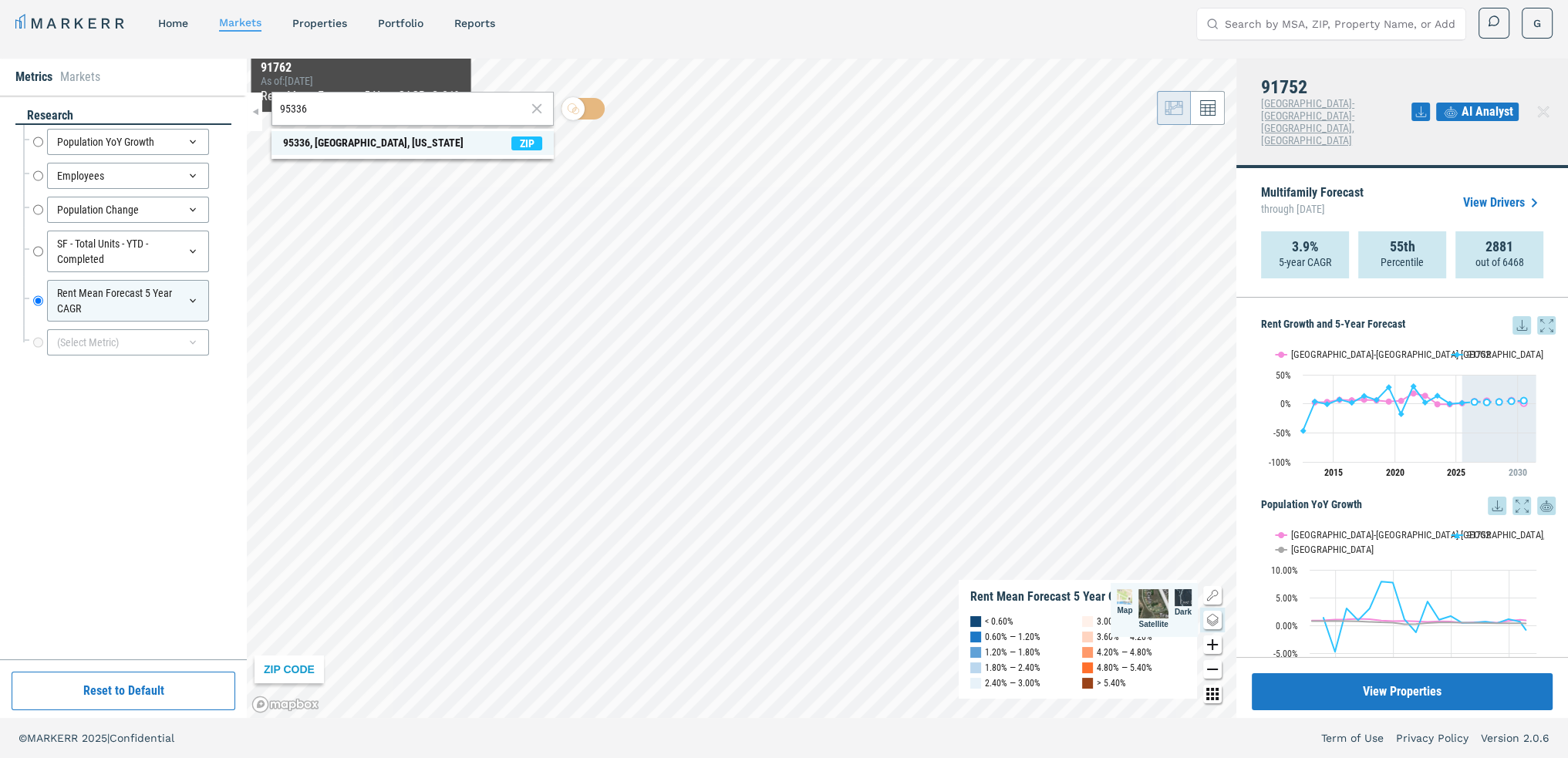
type input "95336"
click at [364, 137] on div "95336, [GEOGRAPHIC_DATA], [US_STATE]" at bounding box center [373, 143] width 180 height 16
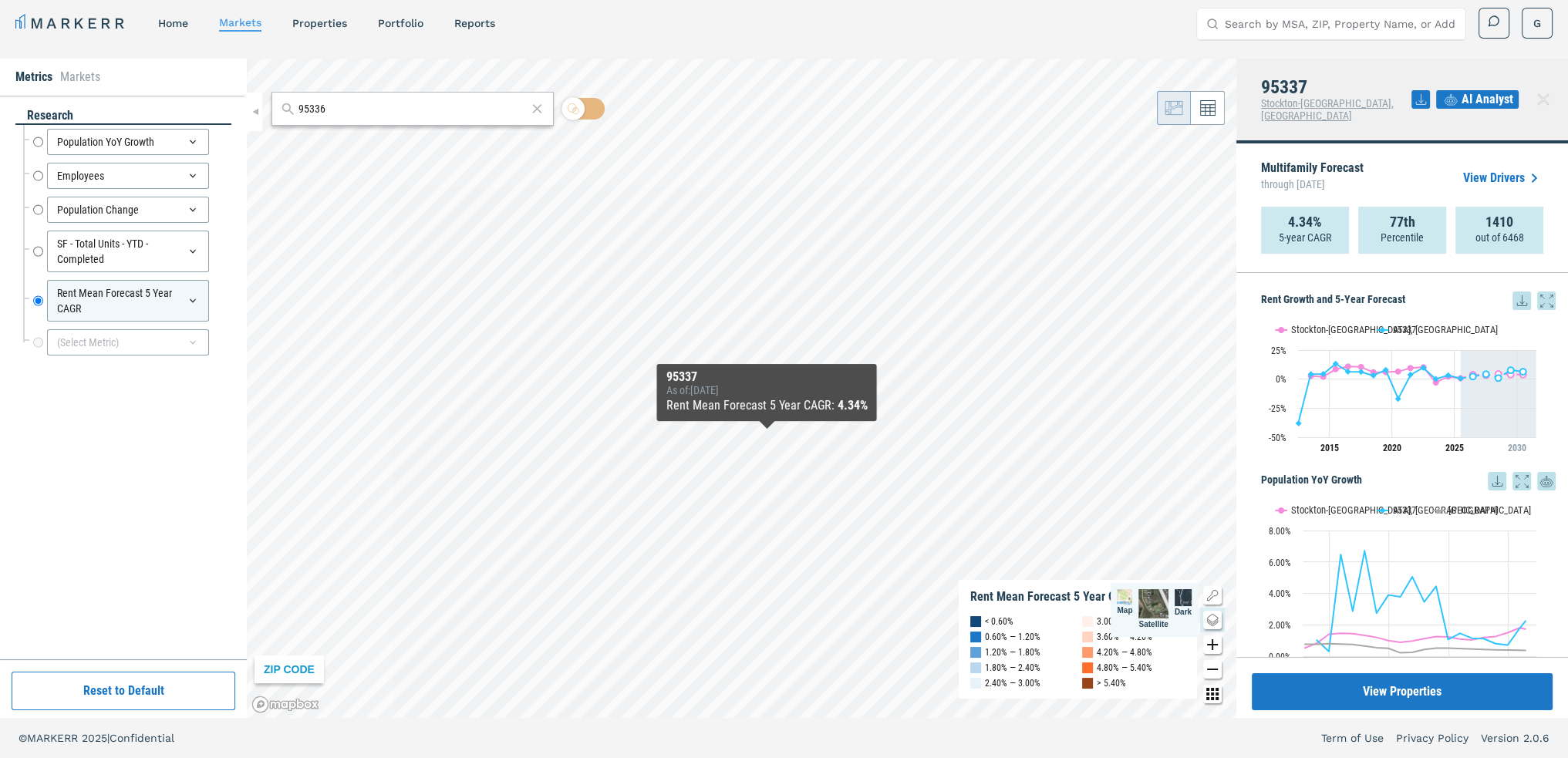
click at [1512, 292] on icon at bounding box center [1521, 301] width 18 height 18
click at [1475, 387] on div "Download as XLS" at bounding box center [1453, 387] width 89 height 15
